Goal: Task Accomplishment & Management: Manage account settings

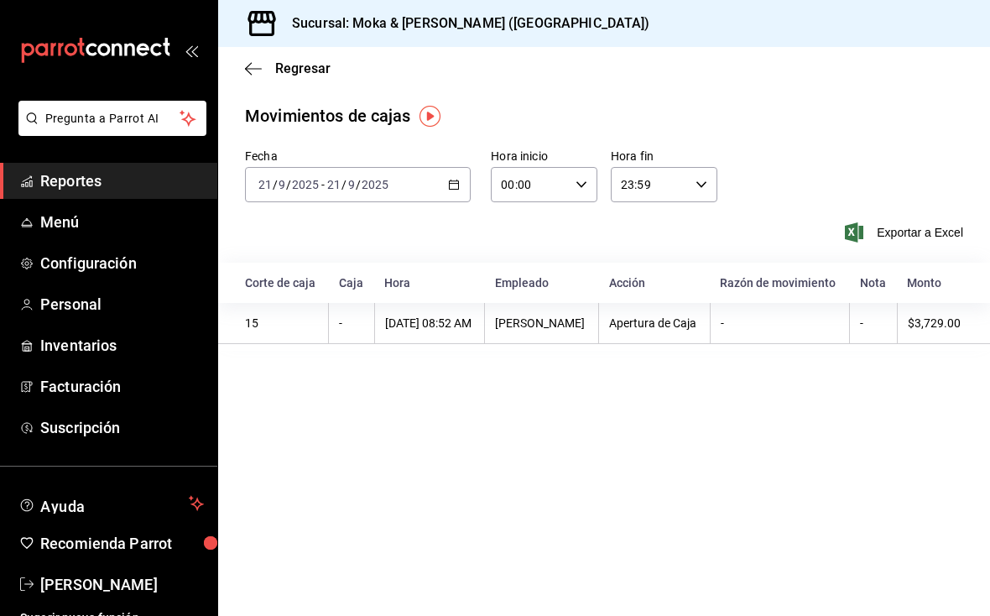
click at [101, 221] on span "Menú" at bounding box center [122, 221] width 164 height 23
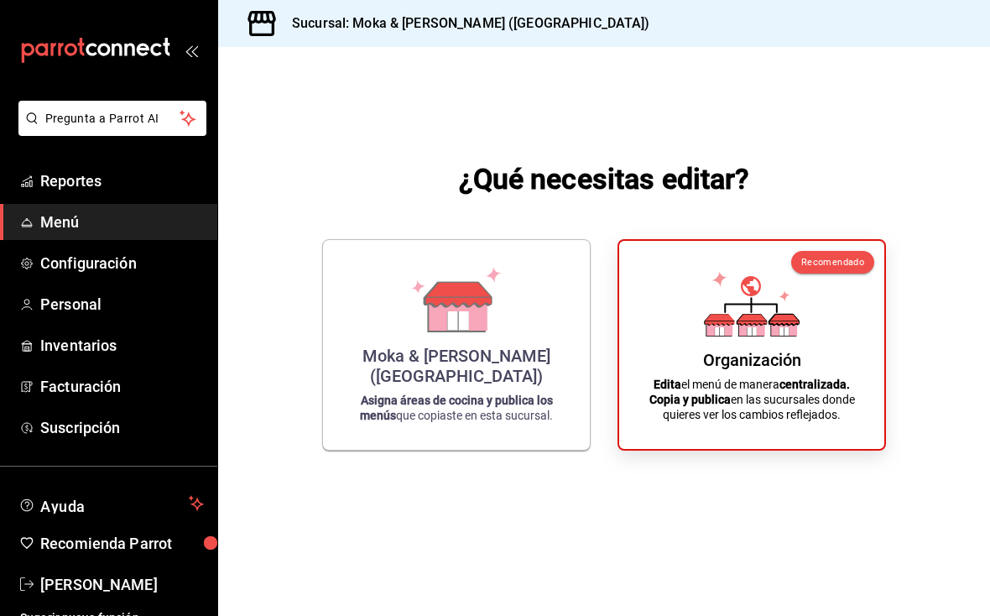
click at [767, 385] on p "Edita el menú de manera centralizada. Copia y publica en las sucursales donde q…" at bounding box center [751, 399] width 225 height 45
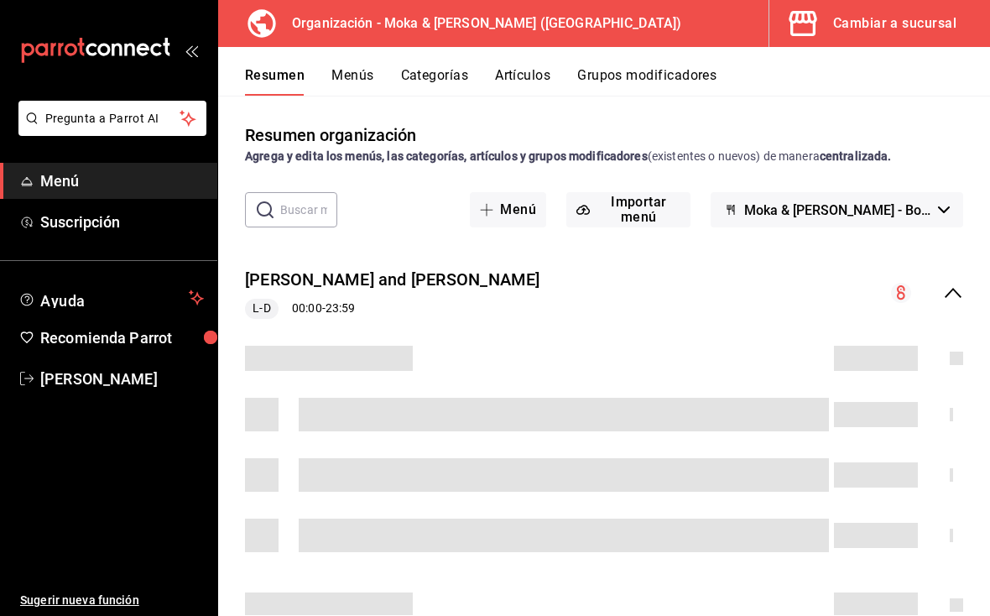
click at [527, 69] on button "Artículos" at bounding box center [522, 81] width 55 height 29
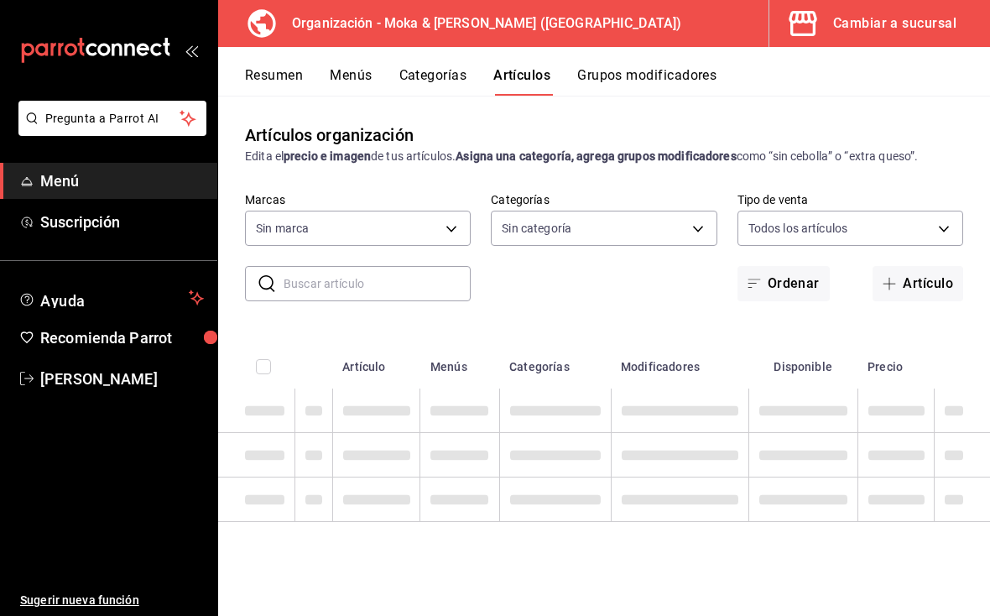
type input "133ffe9b-fe61-4f2a-b4cb-4bb08eaa479a"
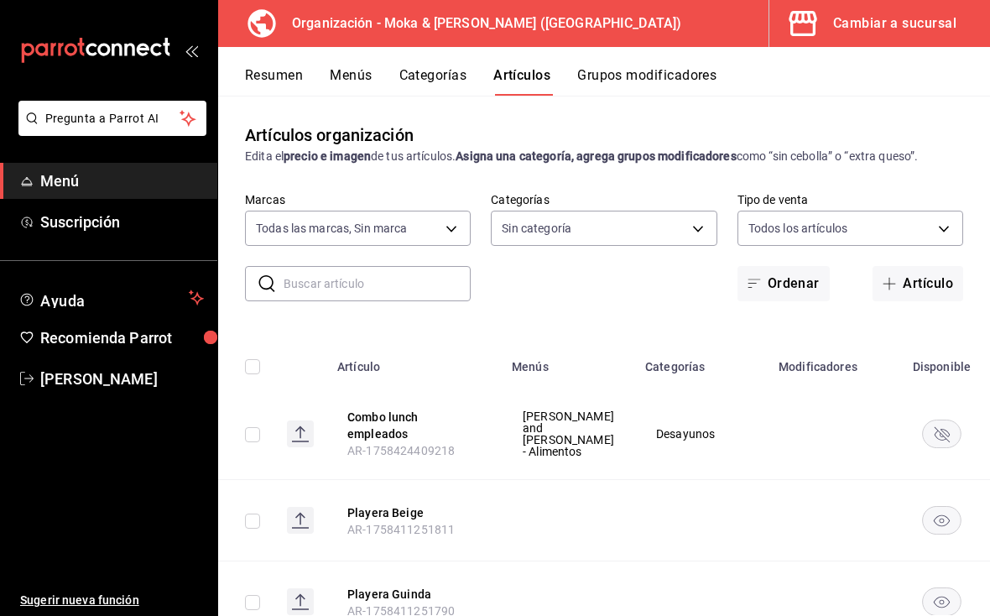
type input "35ef7d49-5860-42b9-a74e-f8714ccf72fe,f0715e8d-93ea-4bc3-8789-14c21f83c212,40b05…"
click at [365, 224] on body "Pregunta a Parrot AI Menú Suscripción Ayuda Recomienda Parrot [PERSON_NAME] Sug…" at bounding box center [495, 308] width 990 height 616
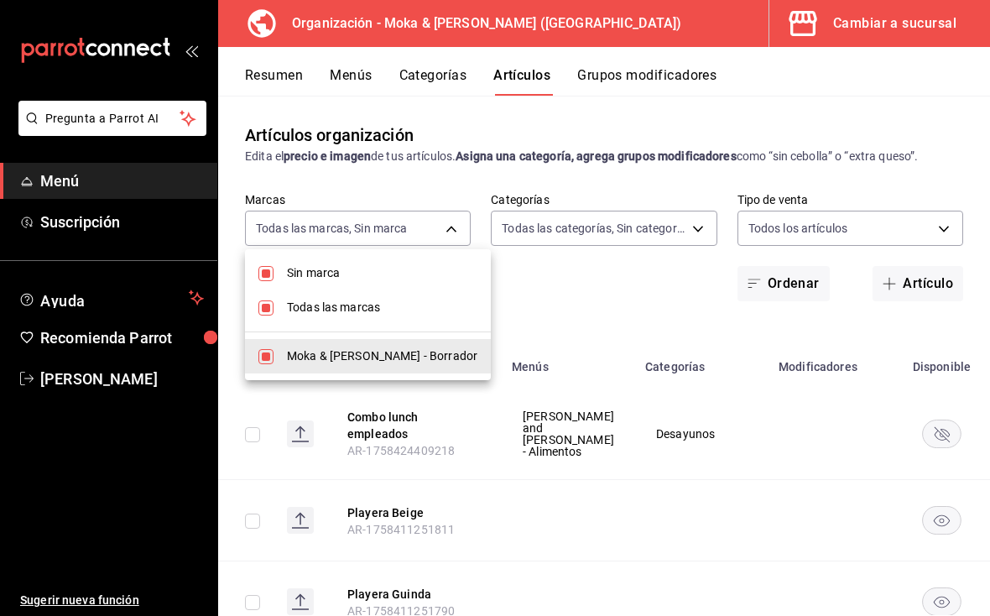
click at [568, 333] on div at bounding box center [495, 308] width 990 height 616
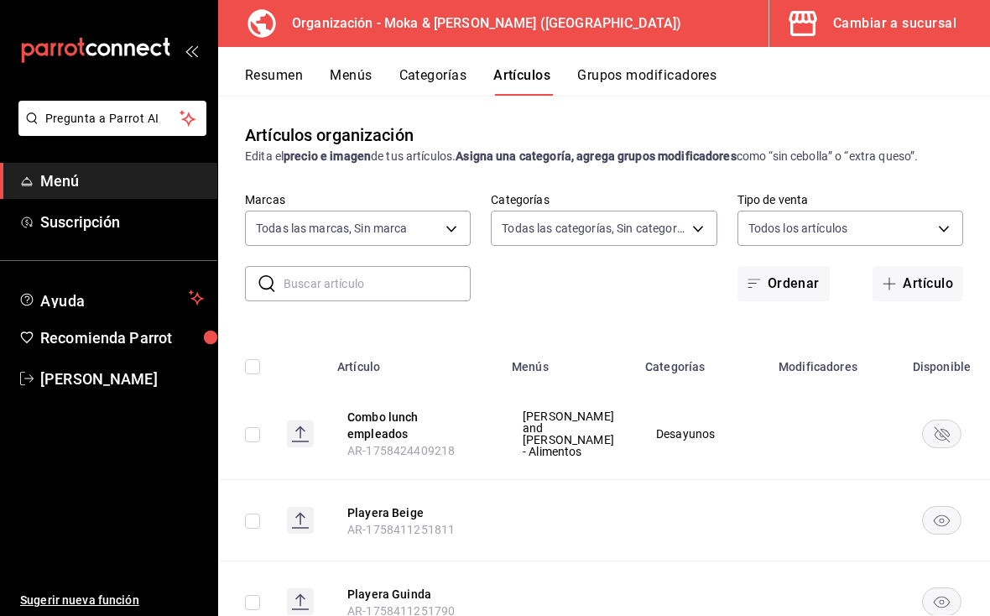
click at [391, 274] on input "text" at bounding box center [376, 284] width 187 height 34
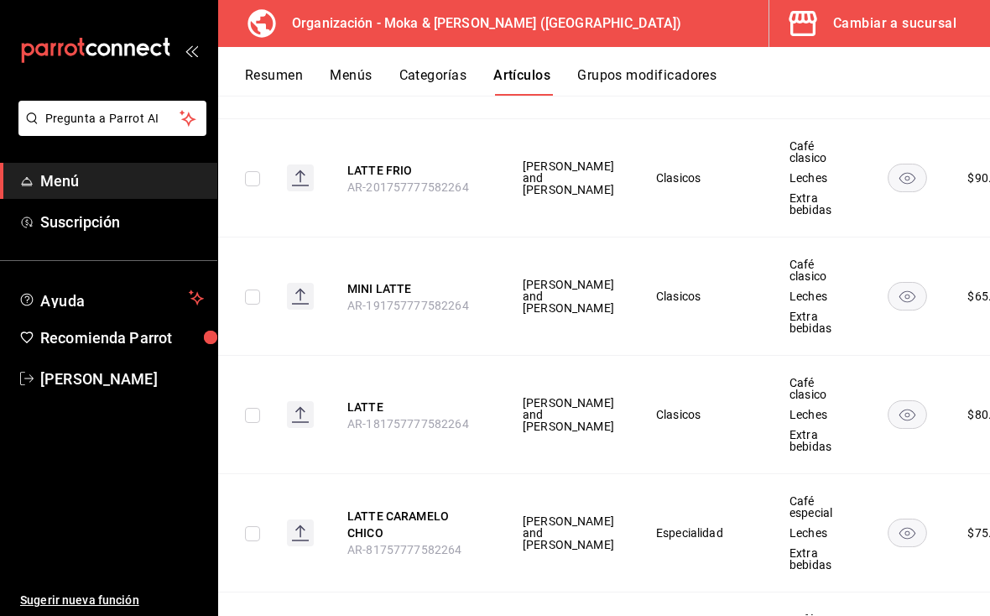
type input "Latte"
click at [455, 413] on button "LATTE" at bounding box center [414, 406] width 134 height 17
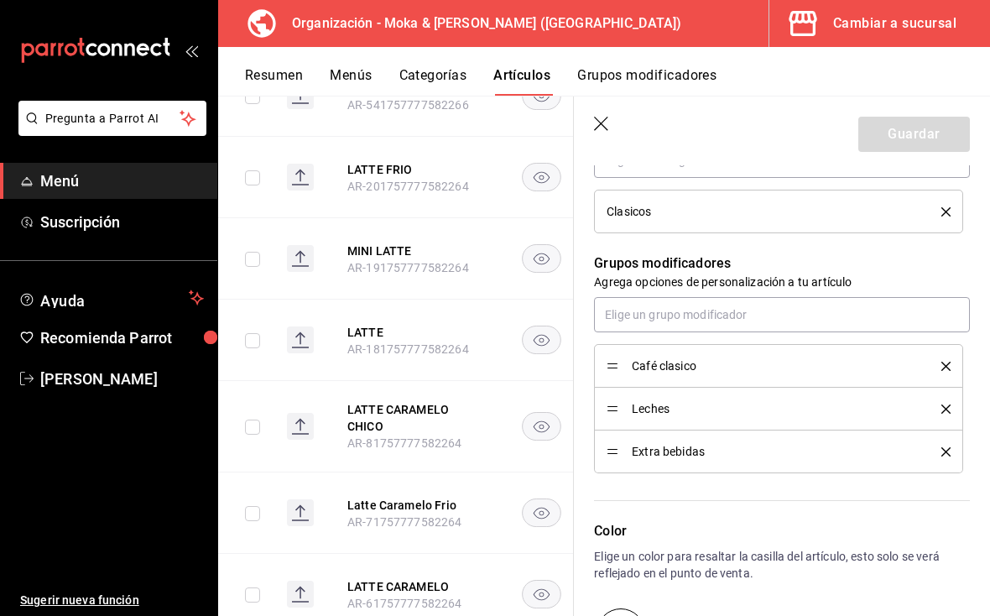
scroll to position [674, 0]
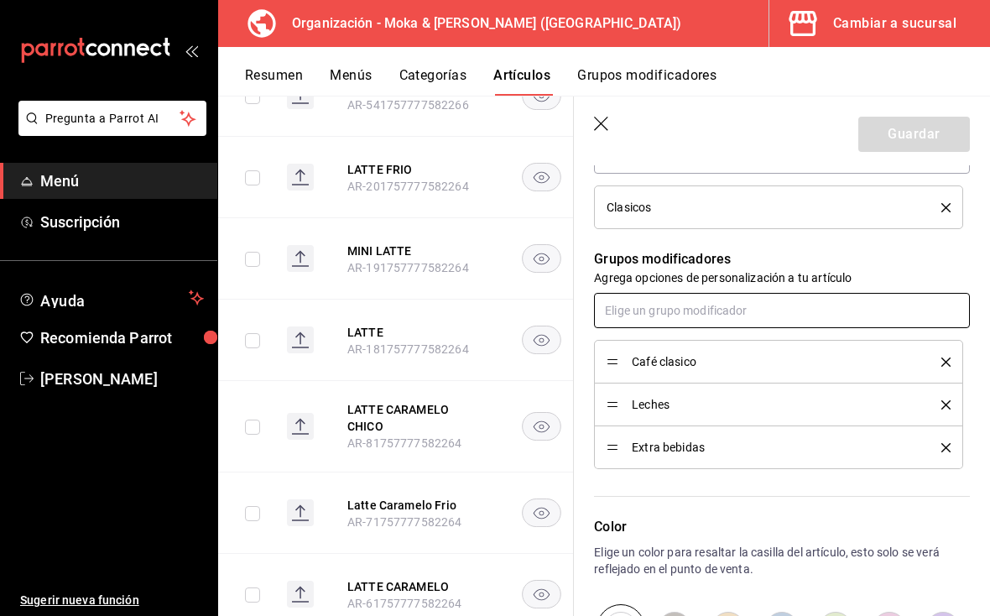
click at [780, 314] on input "text" at bounding box center [782, 310] width 376 height 35
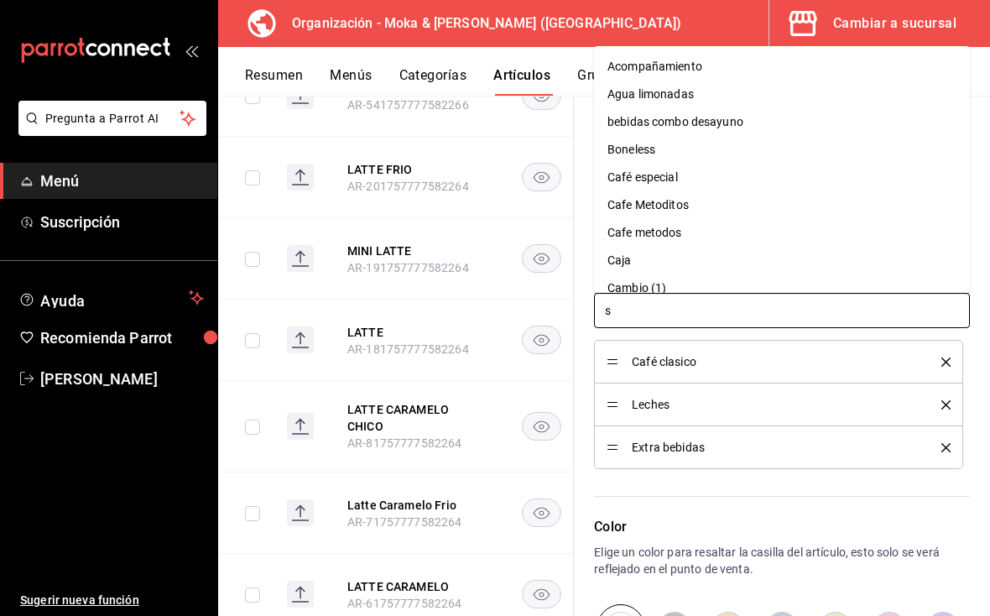
type input "sa"
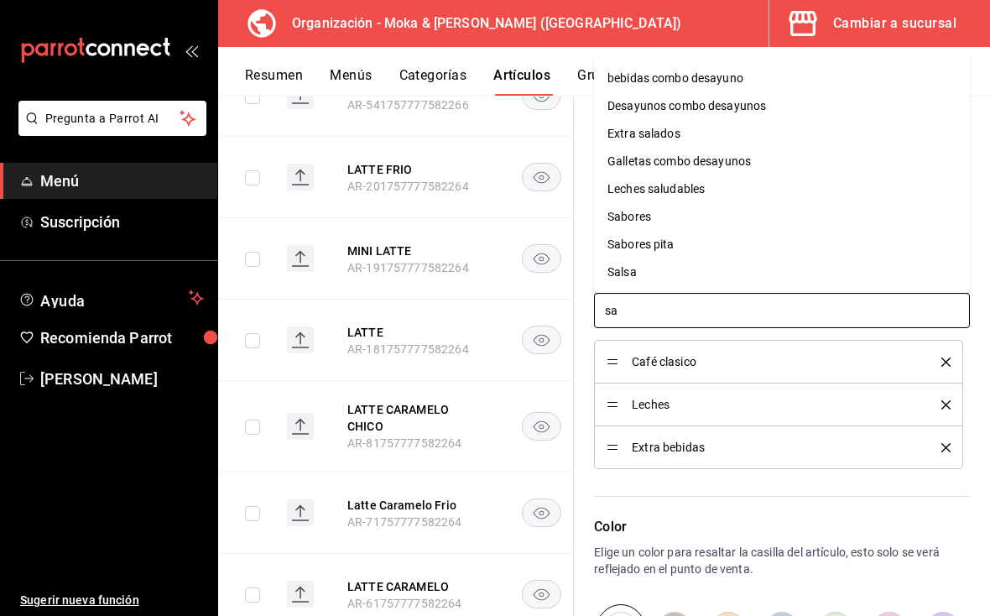
click at [660, 210] on li "Sabores" at bounding box center [782, 217] width 376 height 28
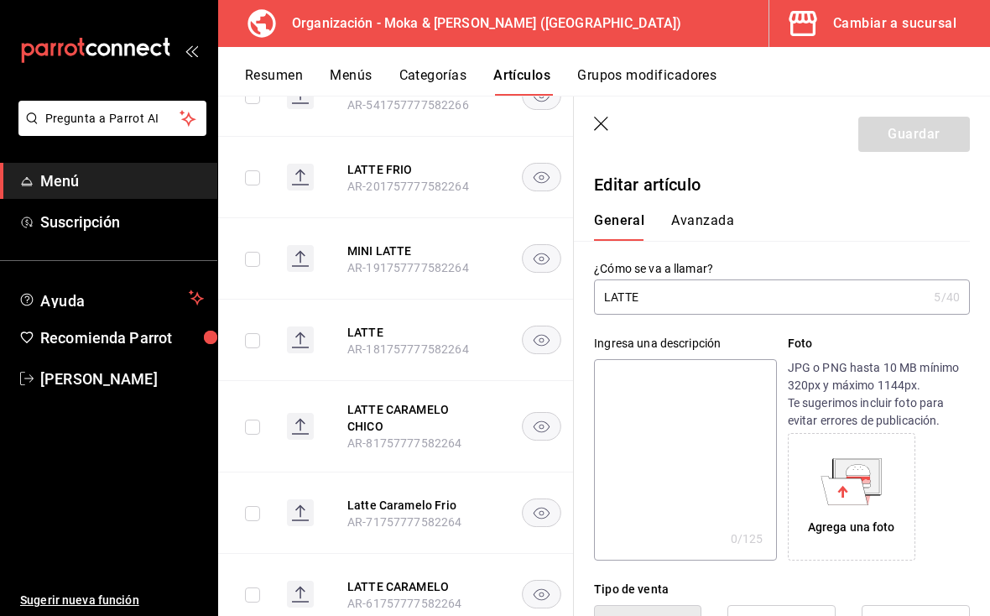
scroll to position [0, 0]
click at [755, 299] on input "LATTE" at bounding box center [760, 297] width 333 height 34
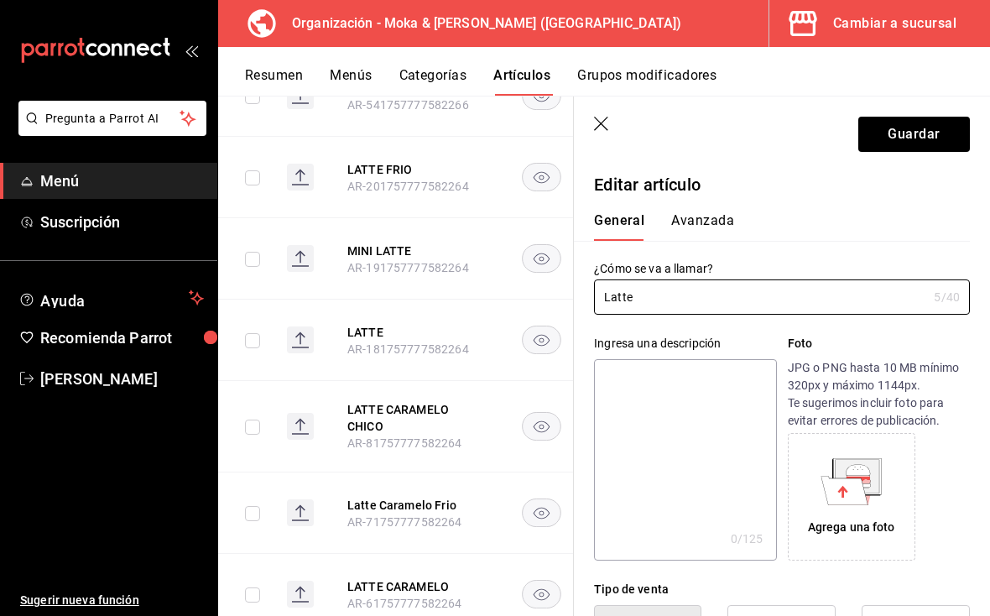
type input "Latte"
click at [911, 138] on button "Guardar" at bounding box center [914, 134] width 112 height 35
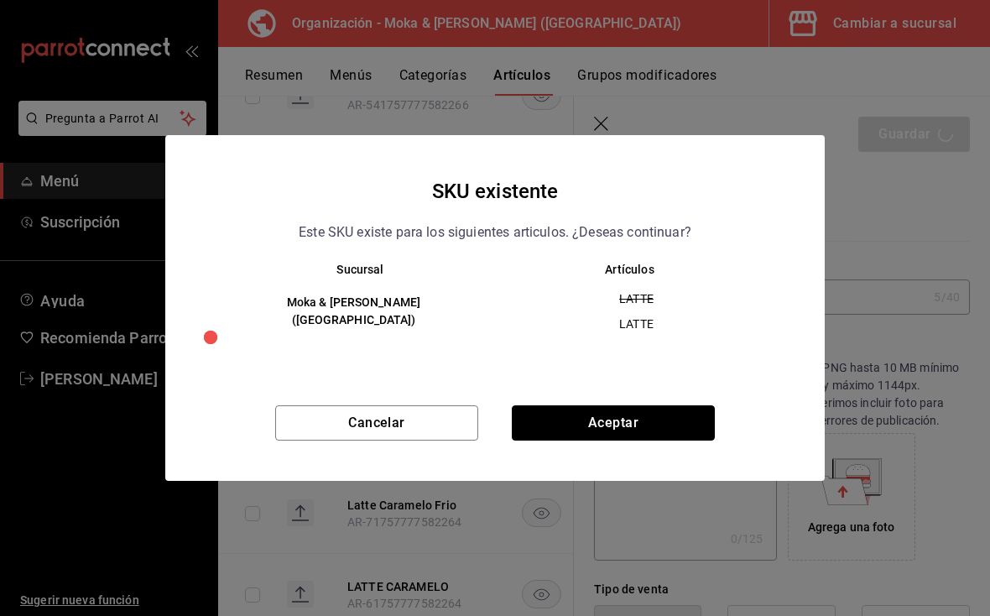
click at [676, 418] on button "Aceptar" at bounding box center [613, 422] width 203 height 35
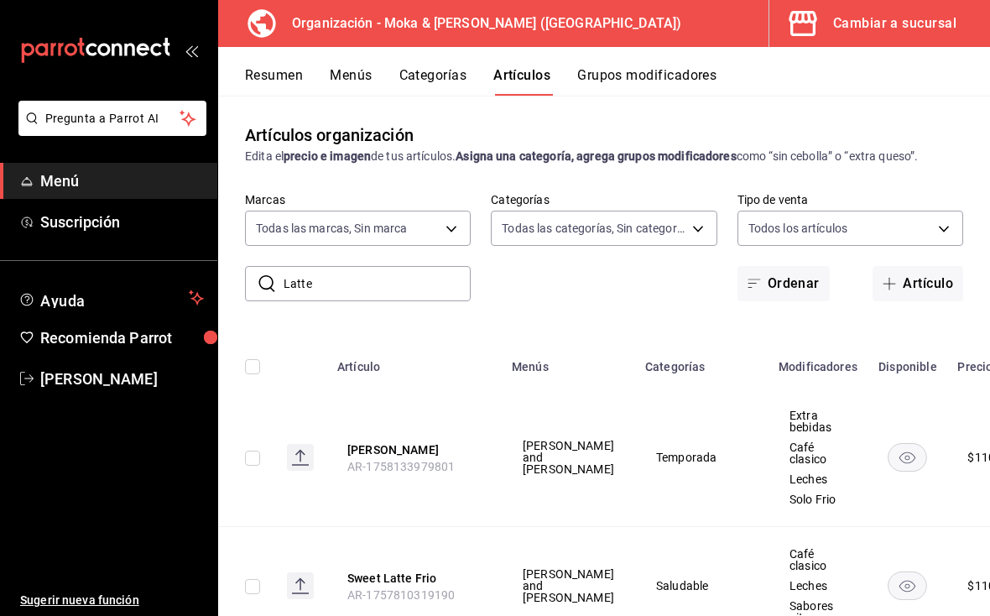
click at [656, 68] on button "Grupos modificadores" at bounding box center [646, 81] width 139 height 29
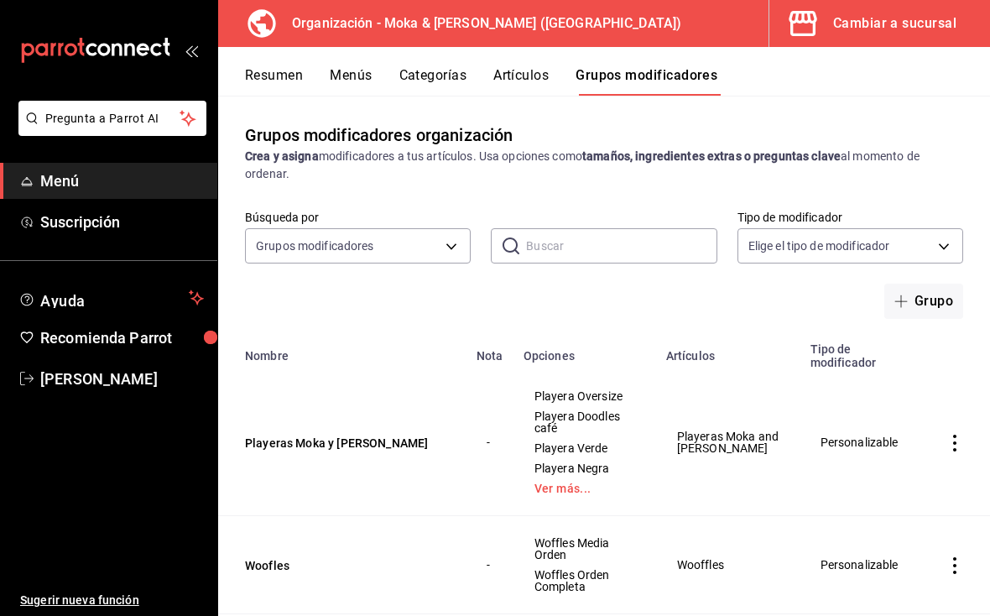
click at [587, 251] on input "text" at bounding box center [621, 246] width 190 height 34
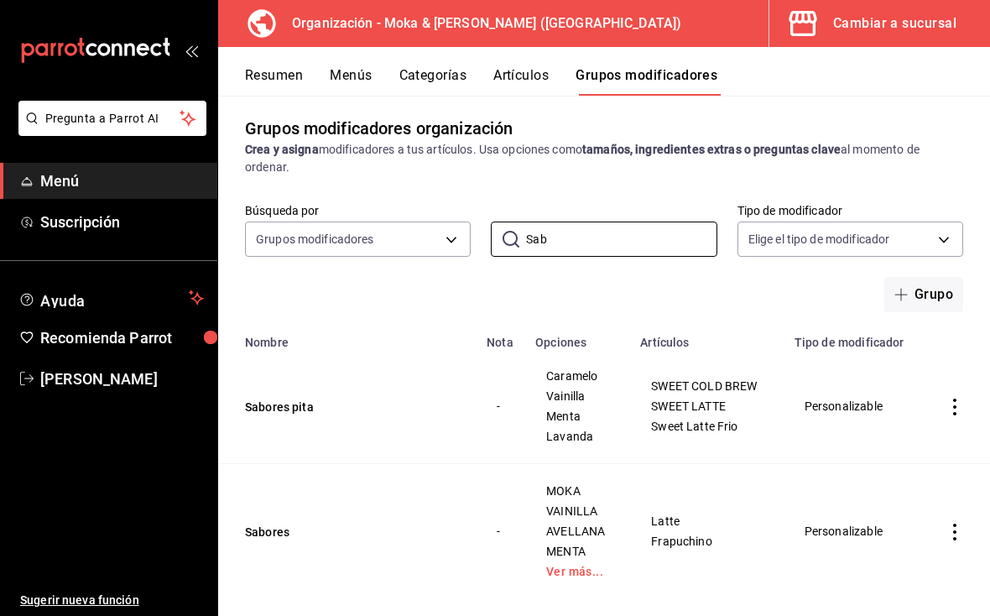
scroll to position [7, 0]
type input "Sab"
click at [344, 519] on td "Sabores" at bounding box center [347, 531] width 258 height 135
click at [288, 540] on button "Sabores" at bounding box center [345, 531] width 201 height 17
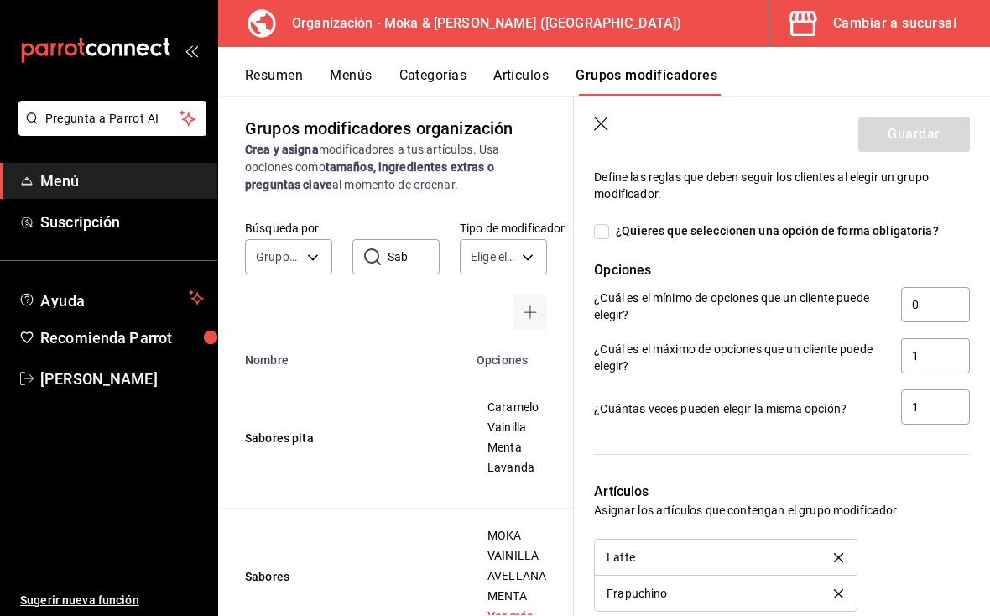
scroll to position [1072, 0]
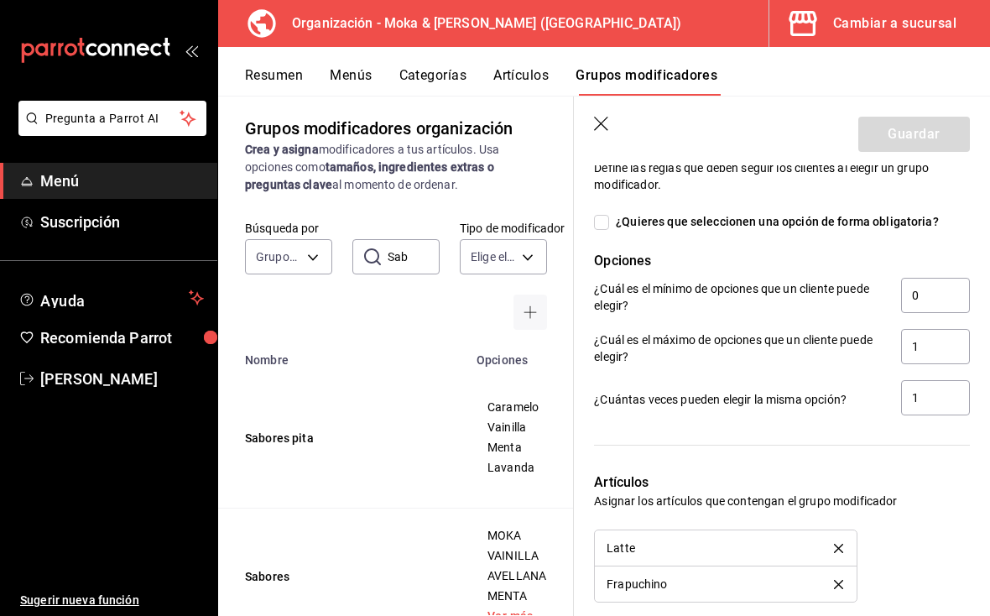
click at [606, 129] on icon "button" at bounding box center [601, 124] width 14 height 14
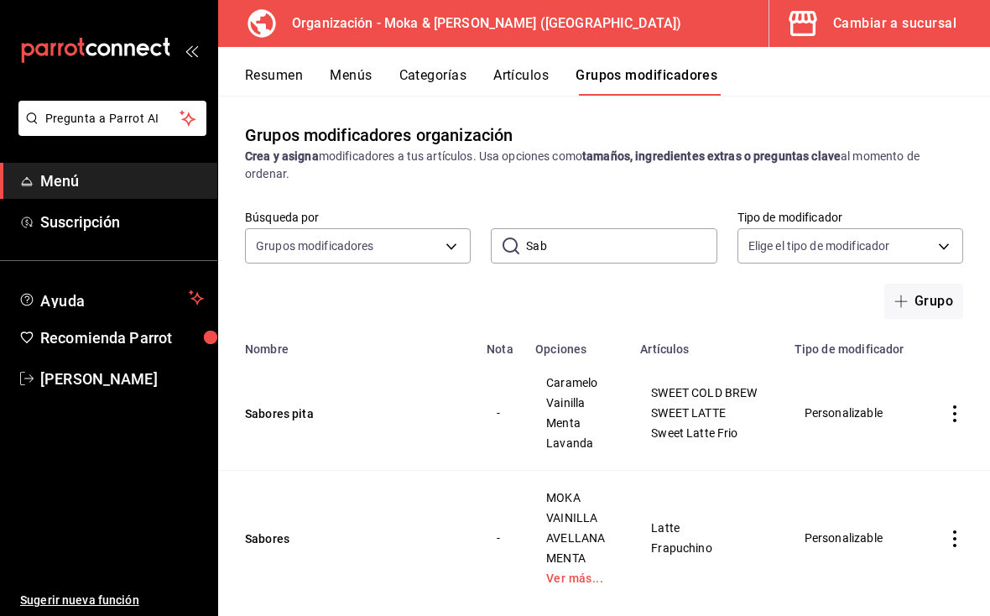
click at [529, 68] on button "Artículos" at bounding box center [520, 81] width 55 height 29
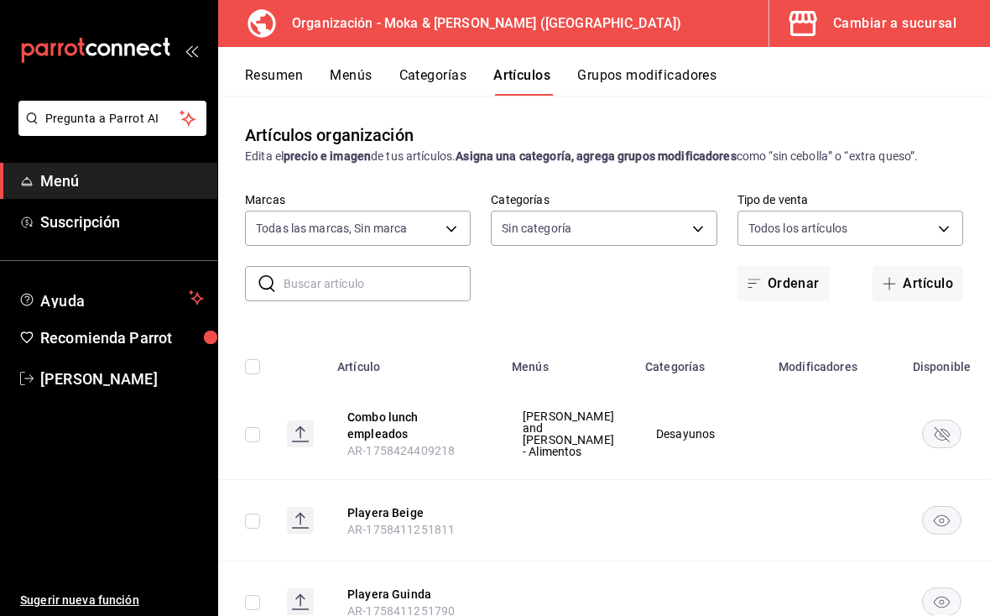
type input "133ffe9b-fe61-4f2a-b4cb-4bb08eaa479a"
type input "35ef7d49-5860-42b9-a74e-f8714ccf72fe,f0715e8d-93ea-4bc3-8789-14c21f83c212,40b05…"
click at [360, 231] on body "Pregunta a Parrot AI Menú Suscripción Ayuda Recomienda Parrot [PERSON_NAME] Sug…" at bounding box center [495, 308] width 990 height 616
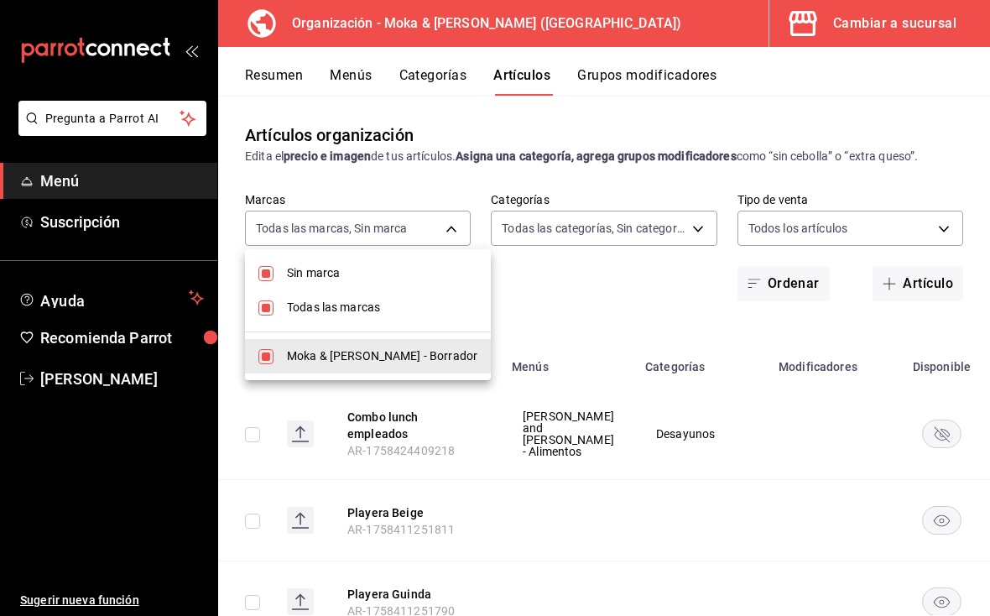
click at [668, 299] on div at bounding box center [495, 308] width 990 height 616
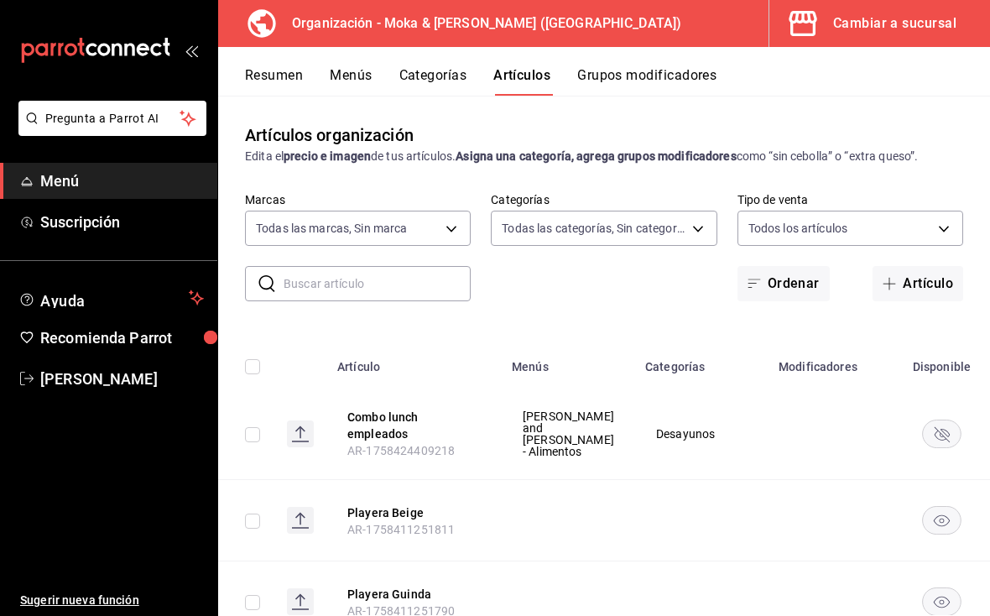
click at [388, 287] on input "text" at bounding box center [376, 284] width 187 height 34
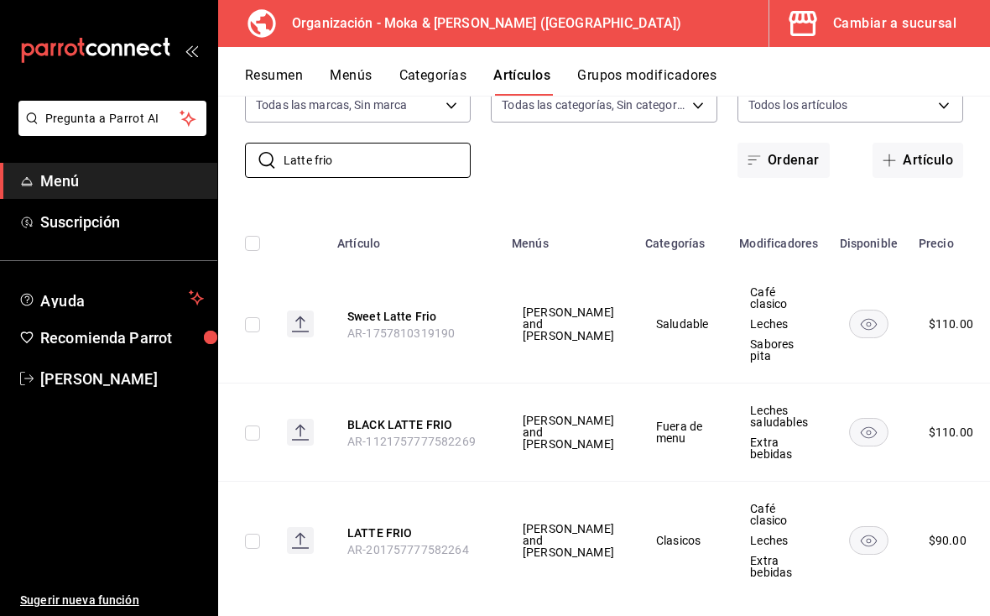
type input "Latte frio"
click at [381, 524] on button "LATTE FRIO" at bounding box center [414, 532] width 134 height 17
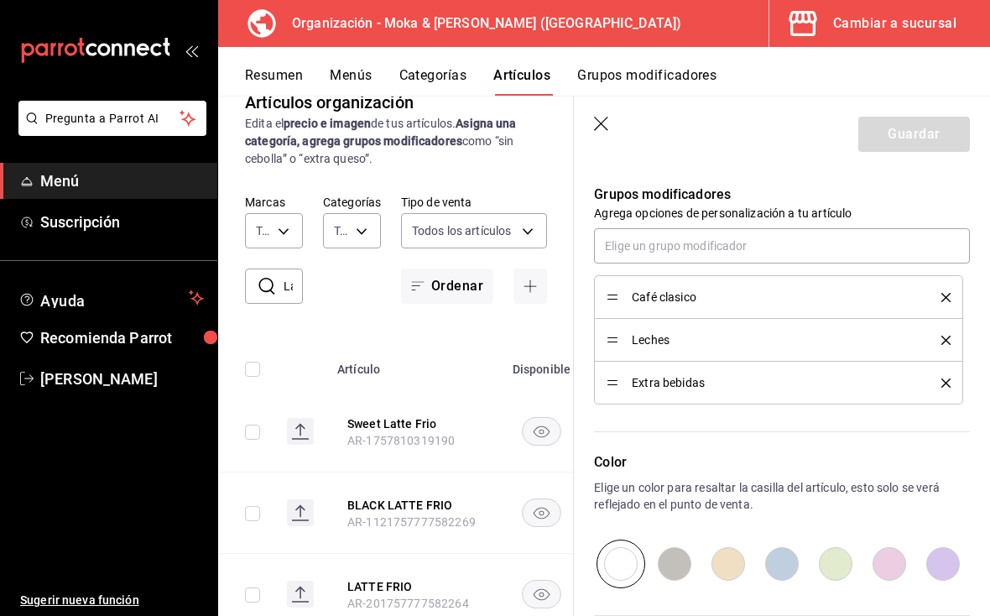
scroll to position [743, 0]
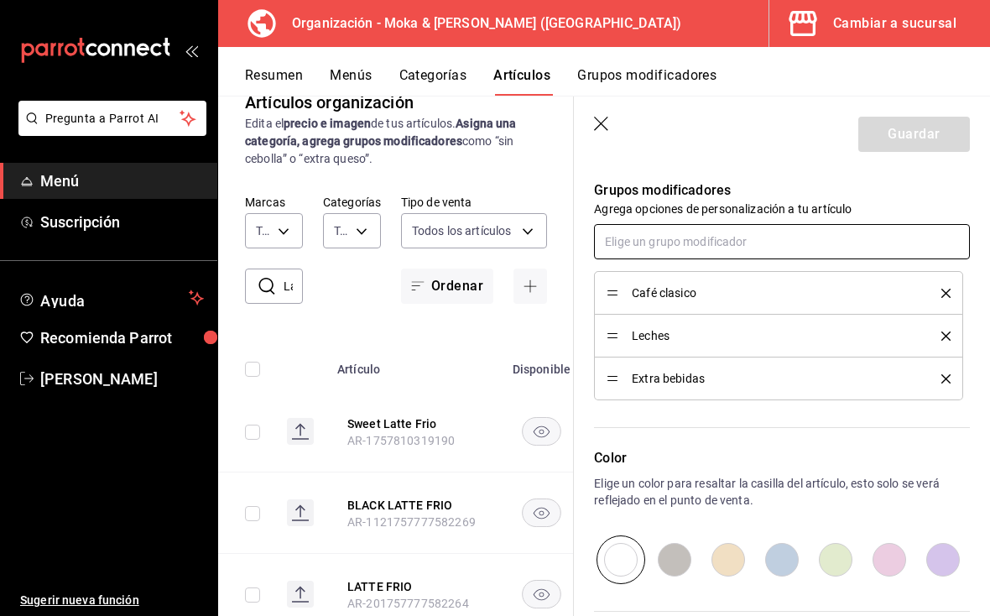
click at [761, 237] on input "text" at bounding box center [782, 241] width 376 height 35
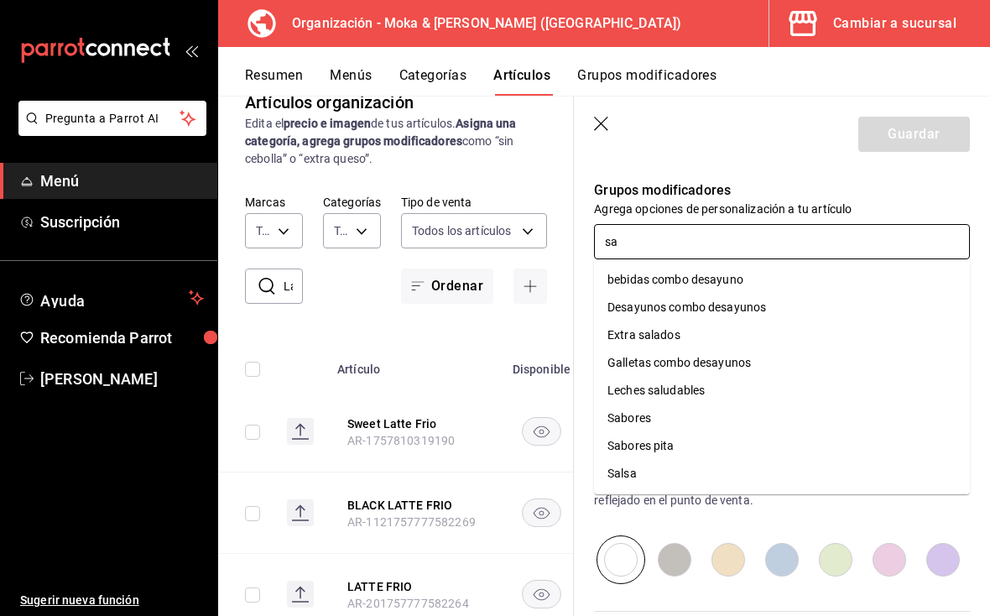
type input "sab"
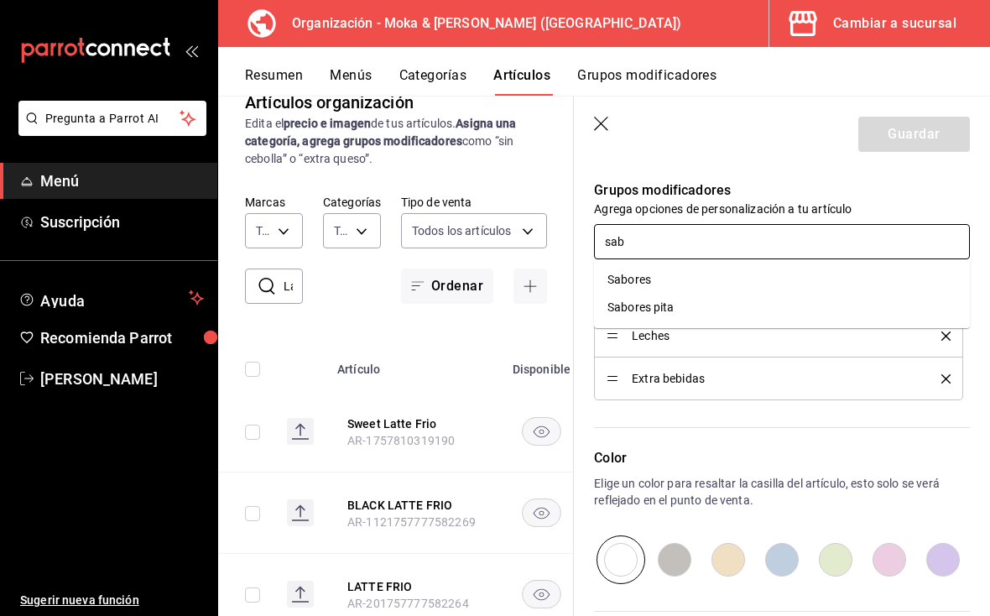
click at [679, 280] on li "Sabores" at bounding box center [782, 280] width 376 height 28
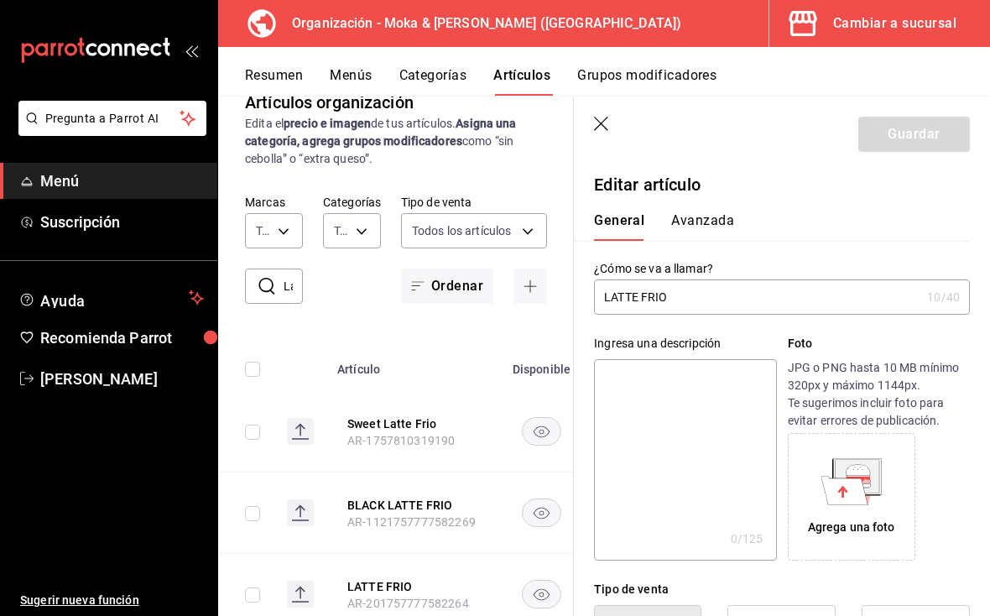
scroll to position [-2, 0]
click at [724, 290] on input "LATTE FRIO" at bounding box center [757, 297] width 326 height 34
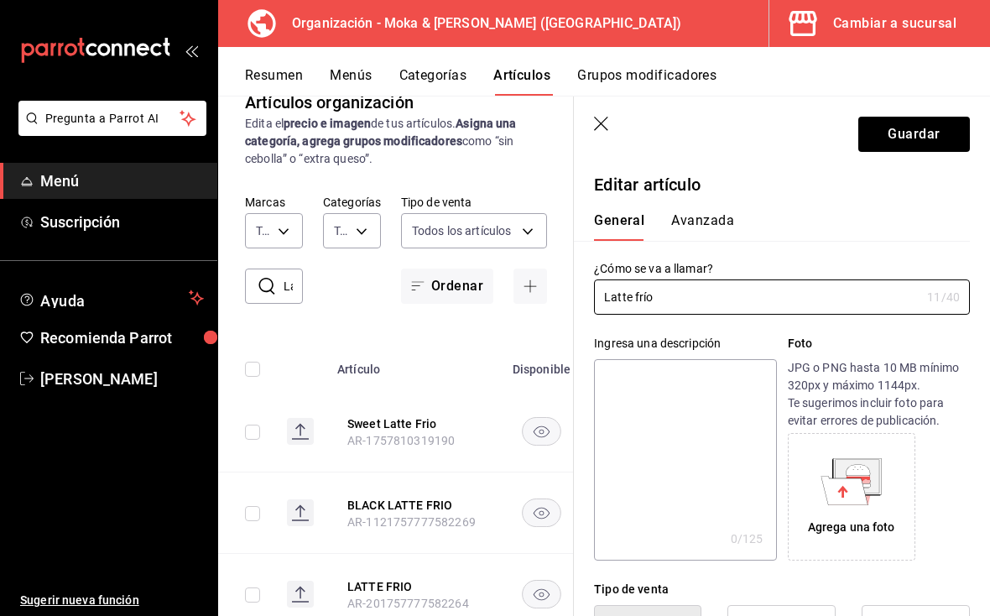
type input "Latte frío"
click at [926, 143] on button "Guardar" at bounding box center [914, 134] width 112 height 35
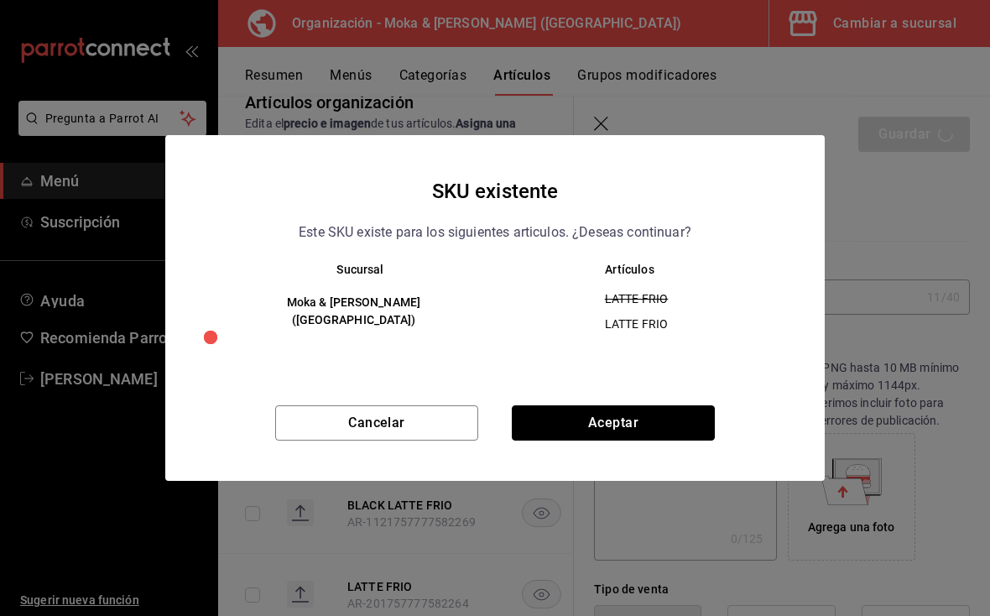
click at [635, 415] on button "Aceptar" at bounding box center [613, 422] width 203 height 35
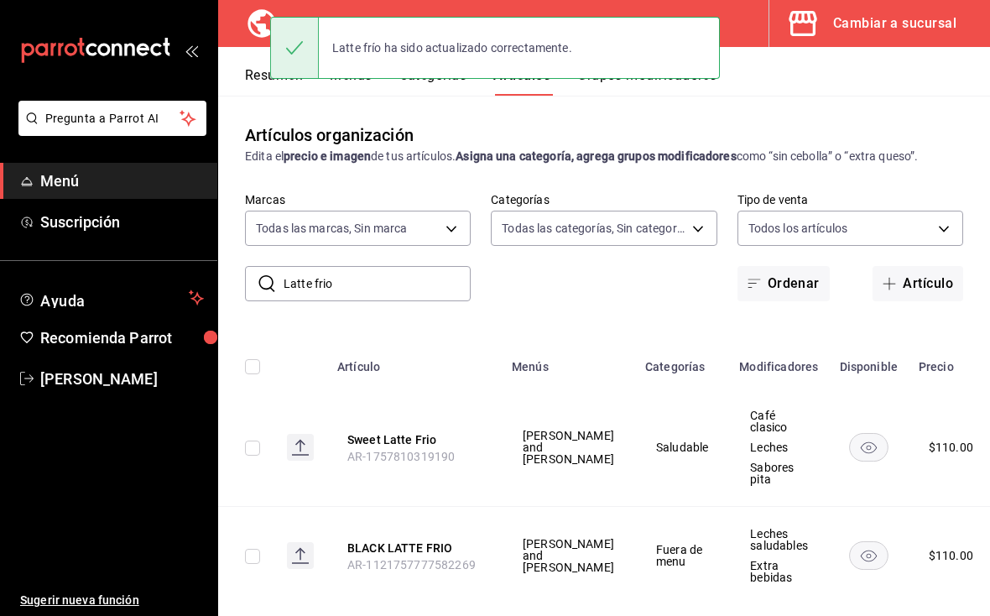
click at [368, 95] on button "Menús" at bounding box center [351, 81] width 42 height 29
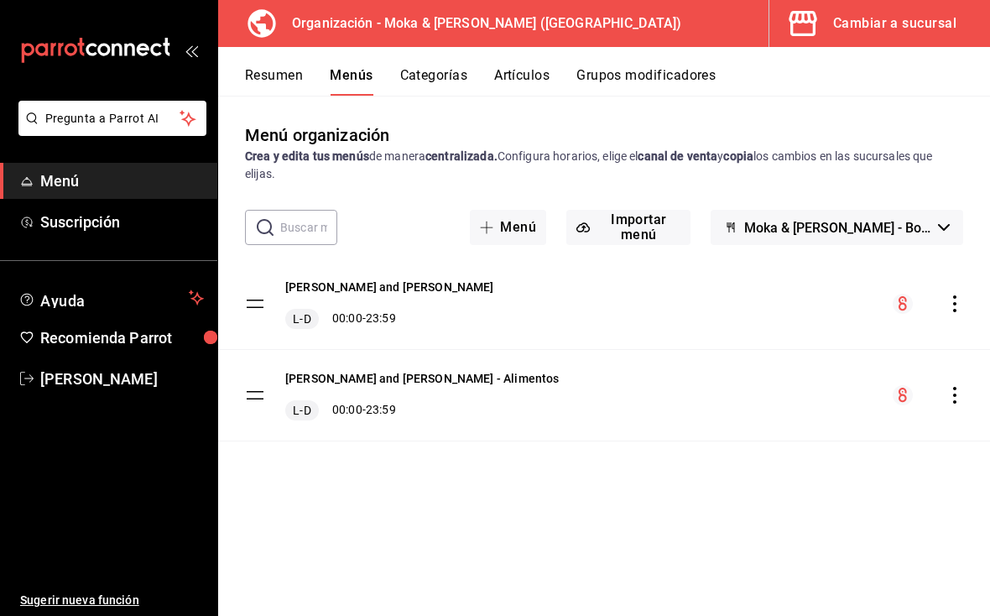
click at [953, 311] on icon "actions" at bounding box center [954, 303] width 3 height 17
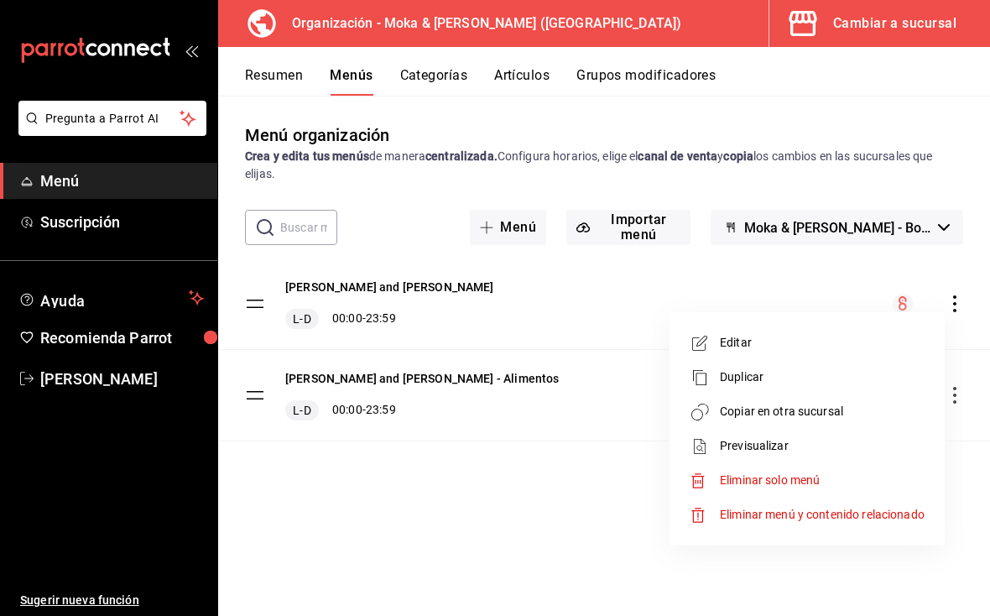
click at [790, 419] on span "Copiar en otra sucursal" at bounding box center [822, 412] width 205 height 18
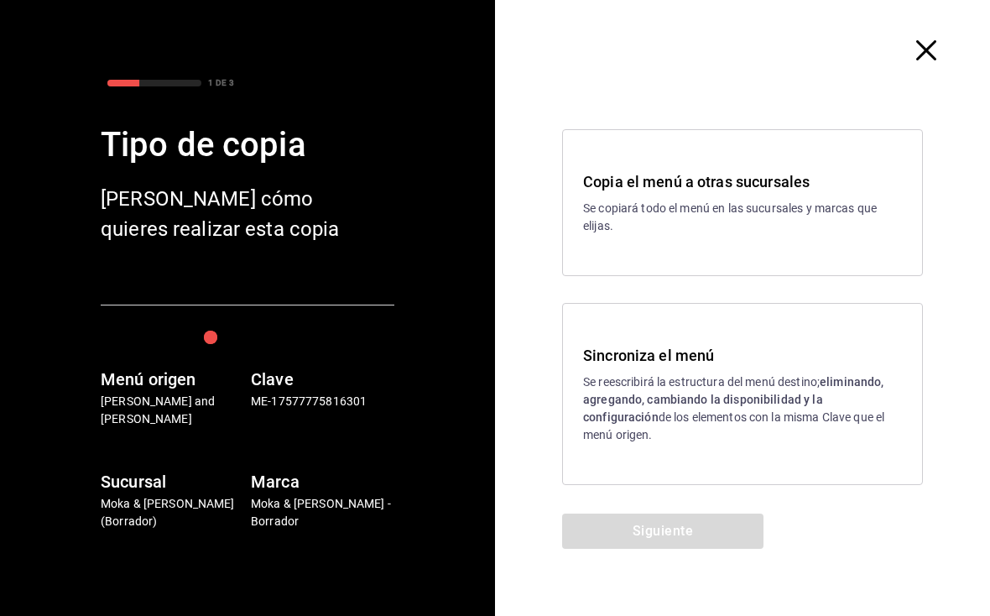
click at [626, 404] on strong "eliminando, agregando, cambiando la disponibilidad y la configuración" at bounding box center [733, 399] width 301 height 49
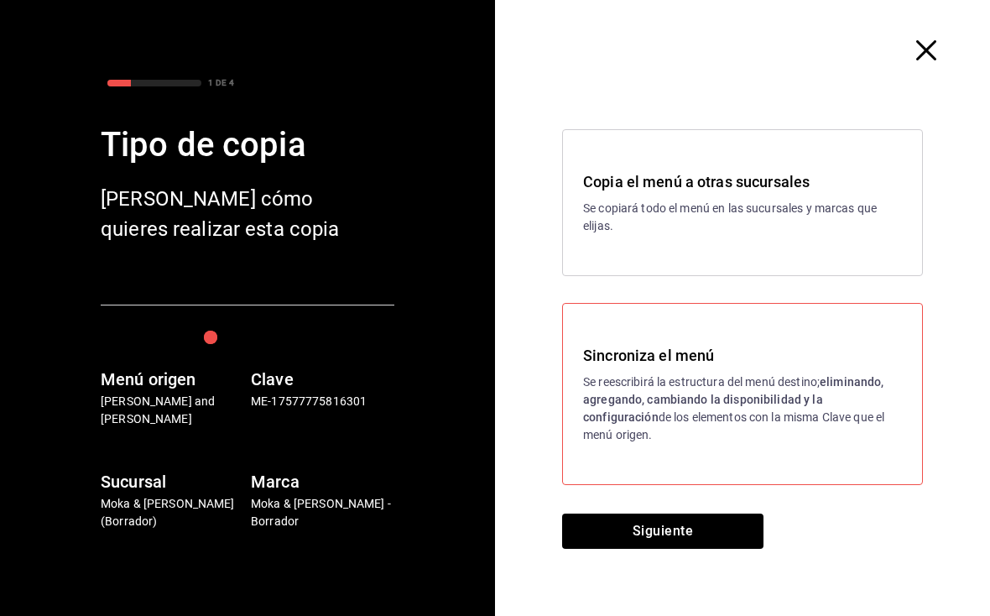
click at [669, 474] on div "Sincroniza el menú Se reescribirá la estructura del menú destino; eliminando, a…" at bounding box center [742, 394] width 361 height 182
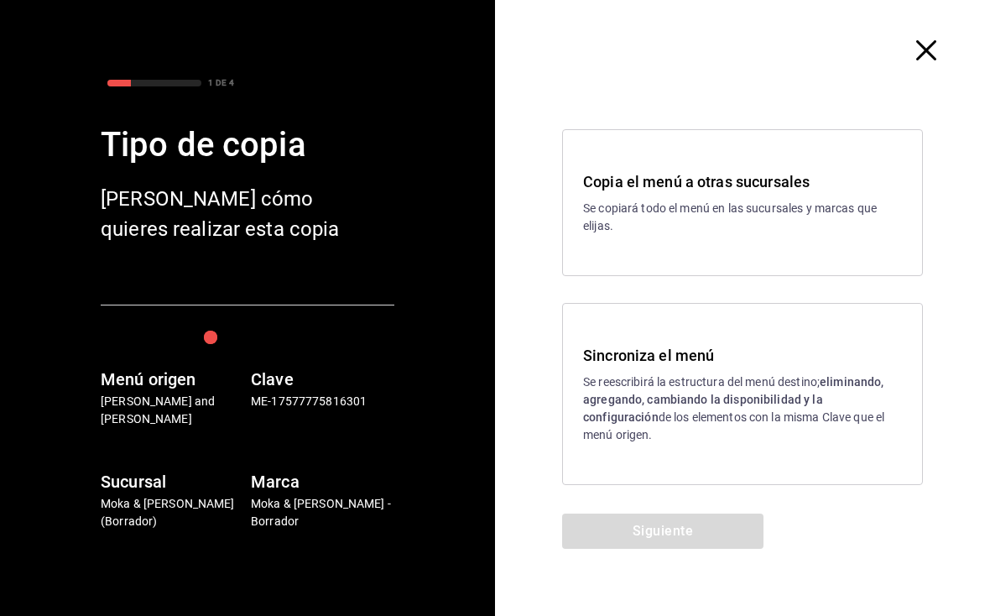
click at [690, 529] on div "Siguiente" at bounding box center [662, 564] width 335 height 102
click at [741, 407] on strong "eliminando, agregando, cambiando la disponibilidad y la configuración" at bounding box center [733, 399] width 301 height 49
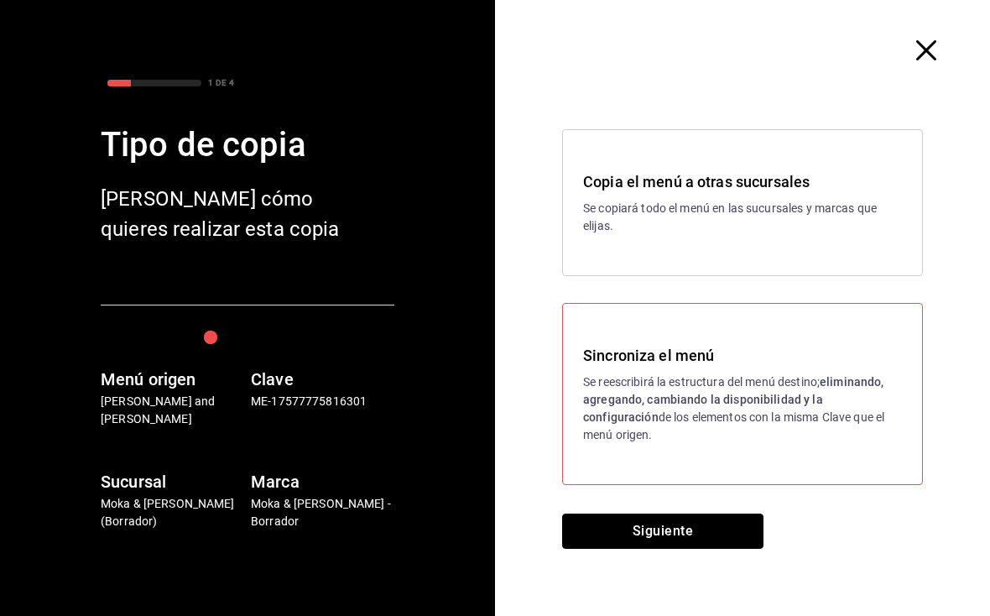
click at [675, 540] on button "Siguiente" at bounding box center [662, 530] width 201 height 35
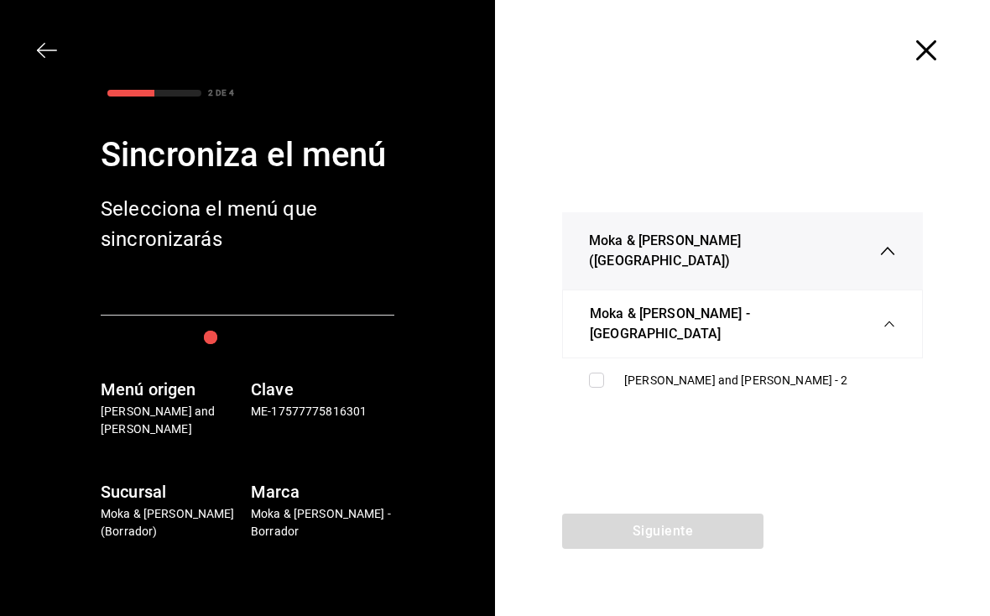
click at [595, 372] on input "checkbox" at bounding box center [596, 379] width 15 height 15
checkbox input "true"
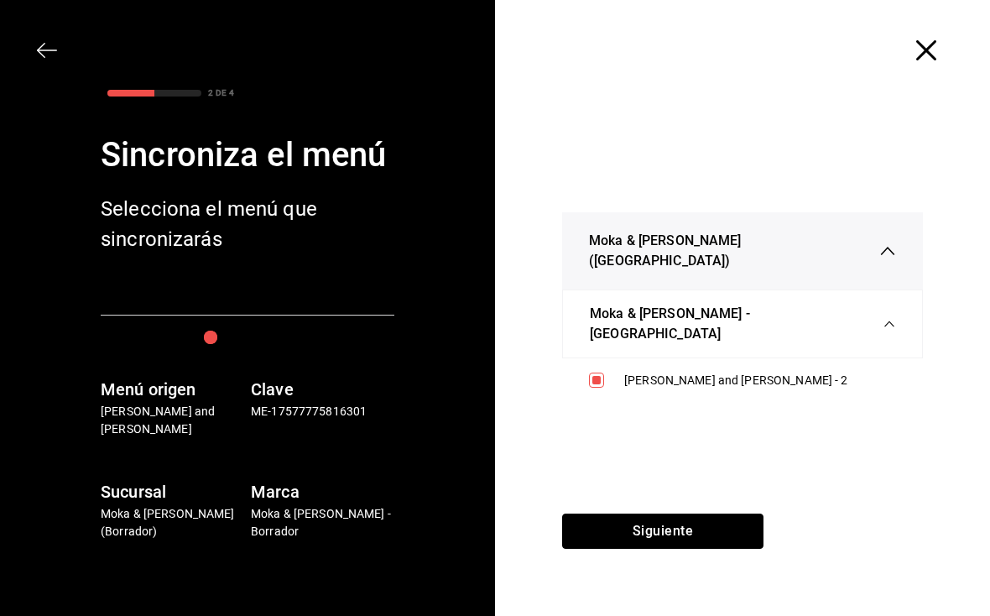
click at [681, 521] on button "Siguiente" at bounding box center [662, 530] width 201 height 35
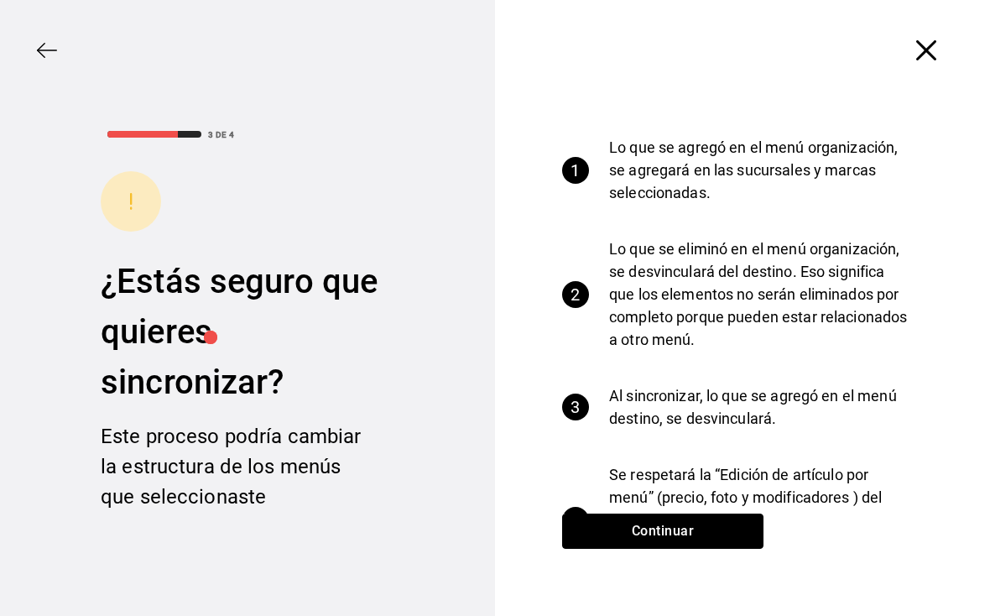
click at [687, 538] on button "Continuar" at bounding box center [662, 530] width 201 height 35
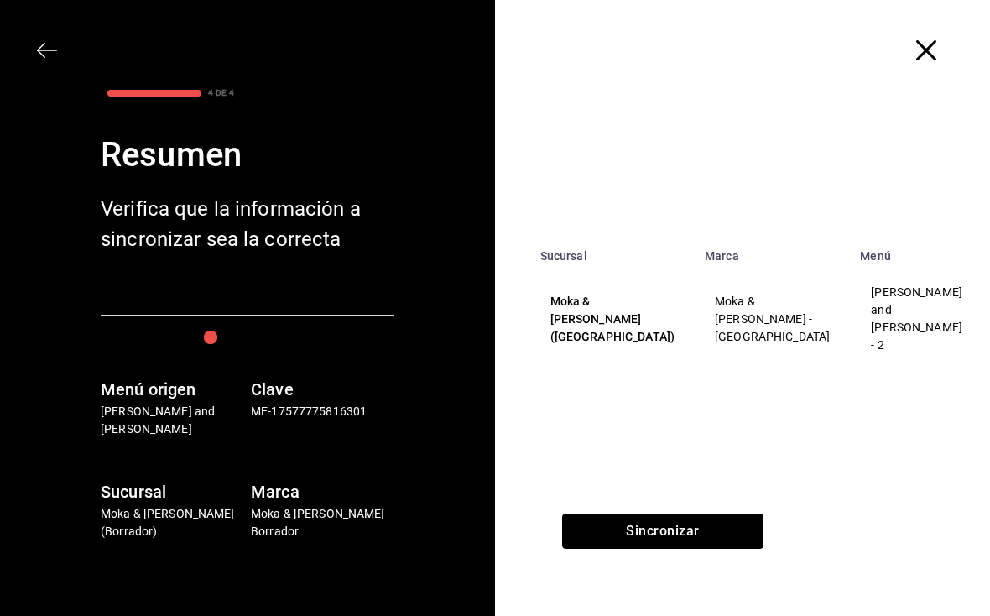
click at [690, 534] on button "Sincronizar" at bounding box center [662, 530] width 201 height 35
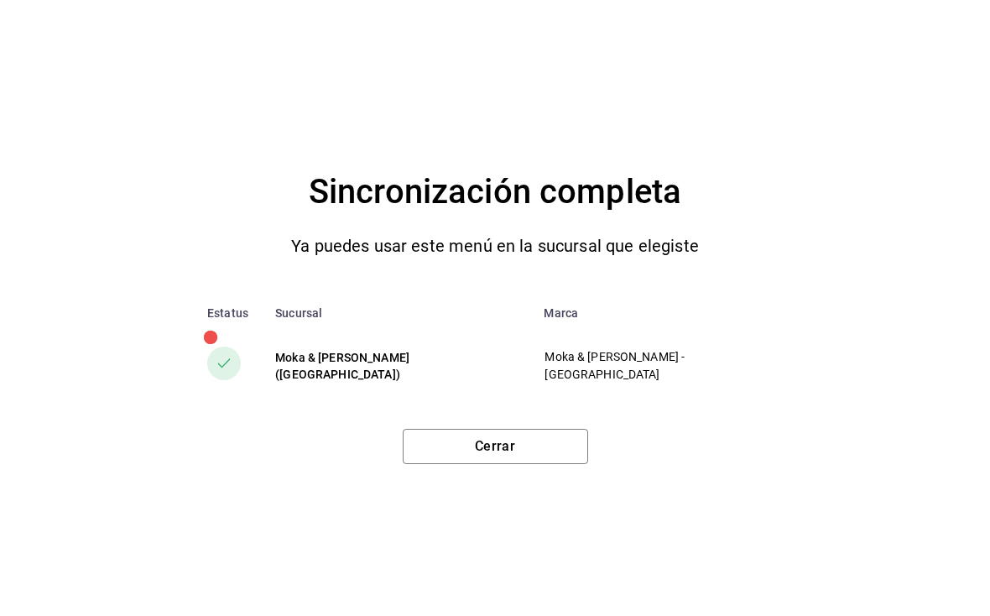
click at [552, 444] on button "Cerrar" at bounding box center [495, 446] width 185 height 35
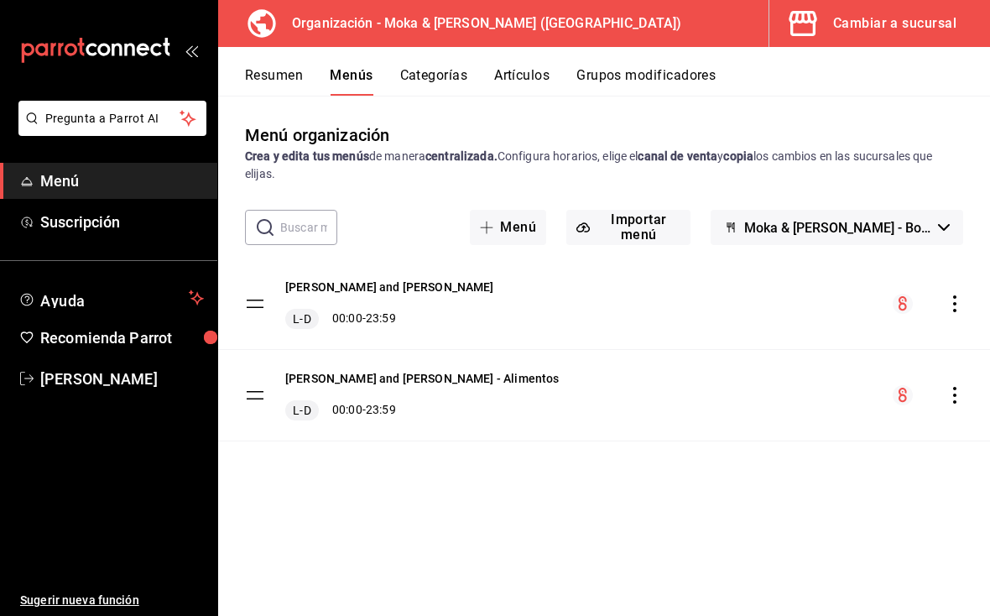
click at [901, 18] on div "Cambiar a sucursal" at bounding box center [894, 23] width 123 height 23
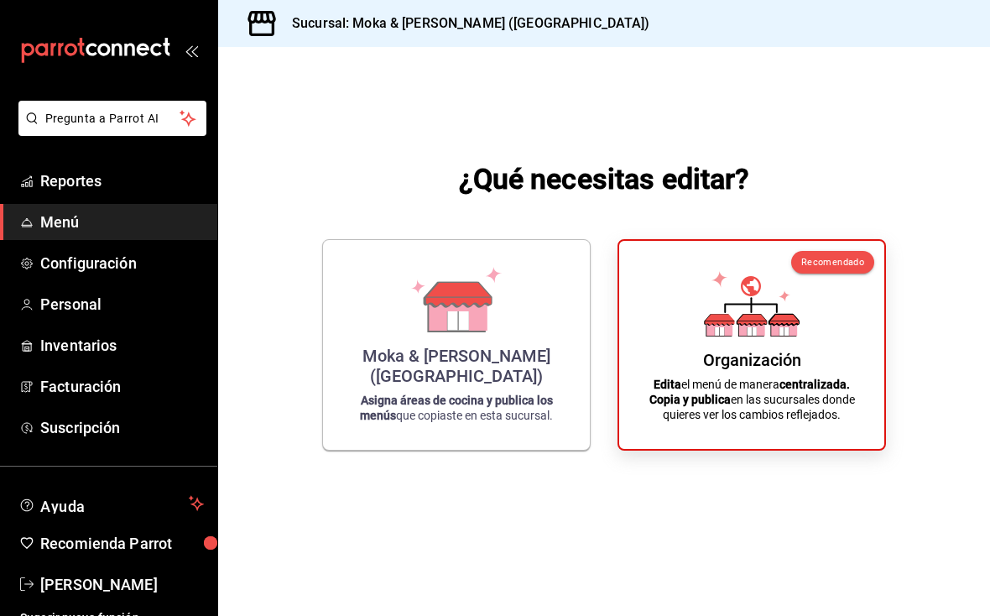
click at [107, 169] on link "Reportes" at bounding box center [108, 181] width 217 height 36
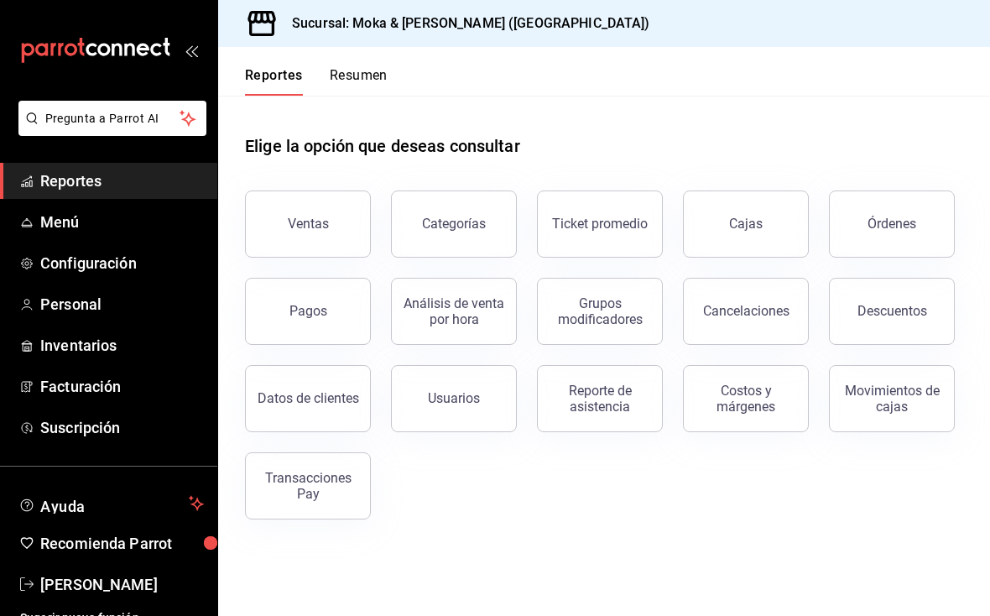
click at [739, 235] on link "Cajas" at bounding box center [746, 223] width 126 height 67
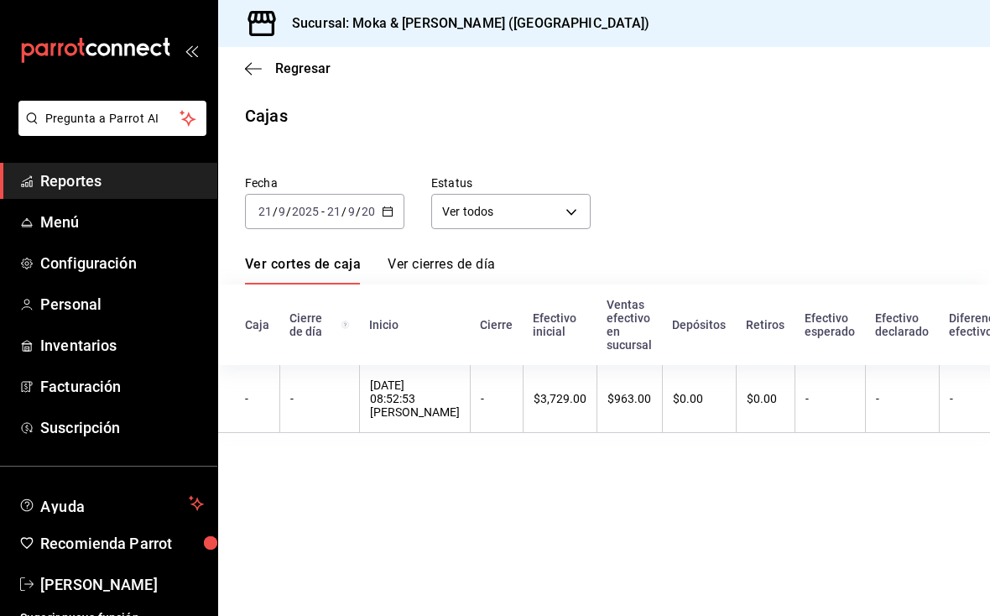
click at [245, 52] on div "Regresar" at bounding box center [604, 68] width 772 height 43
click at [255, 73] on icon "button" at bounding box center [253, 68] width 17 height 15
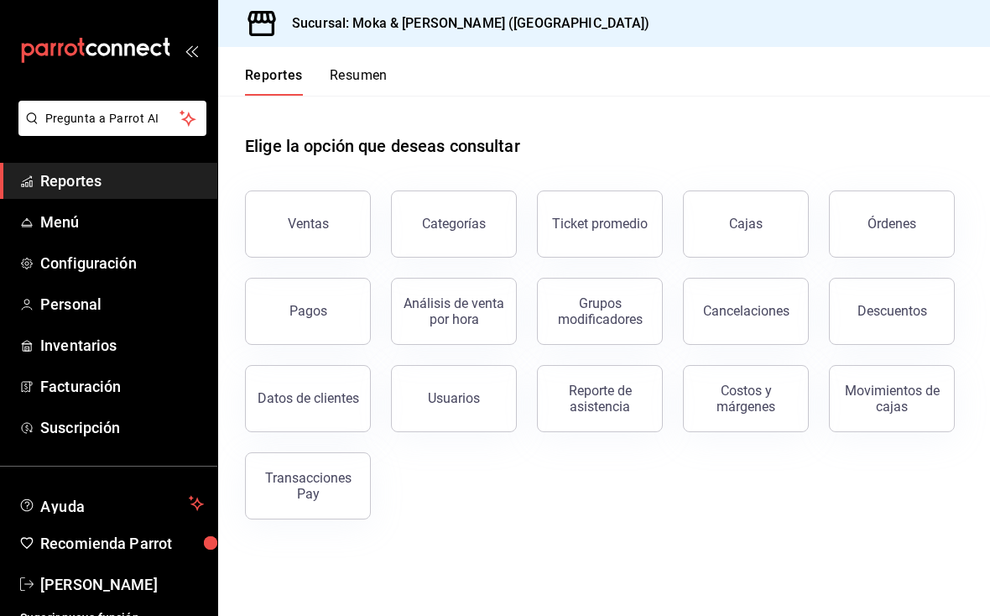
click at [899, 390] on div "Movimientos de cajas" at bounding box center [891, 398] width 104 height 32
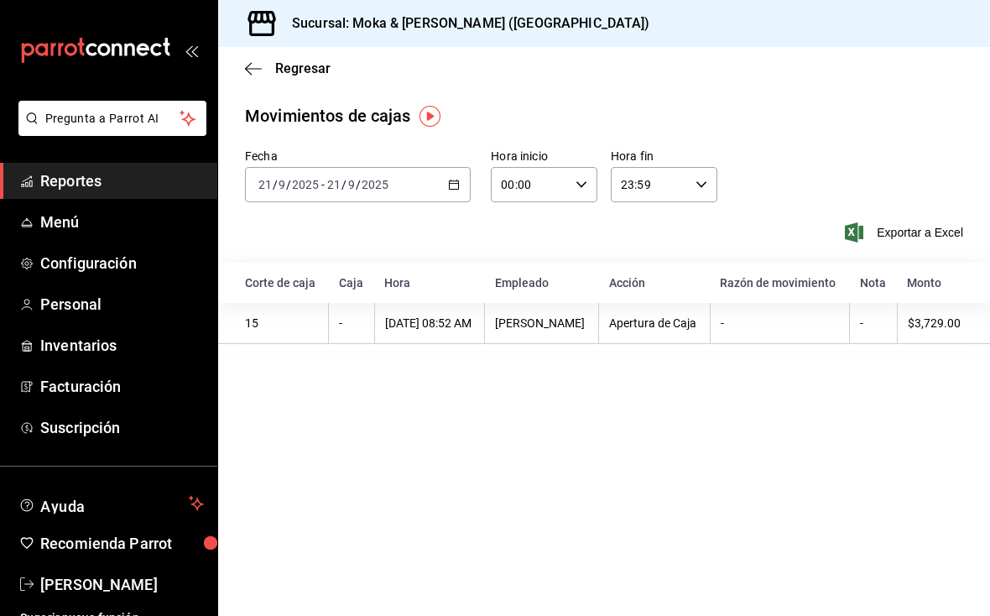
click at [255, 85] on div "Regresar" at bounding box center [604, 68] width 772 height 43
click at [268, 72] on span "Regresar" at bounding box center [288, 68] width 86 height 16
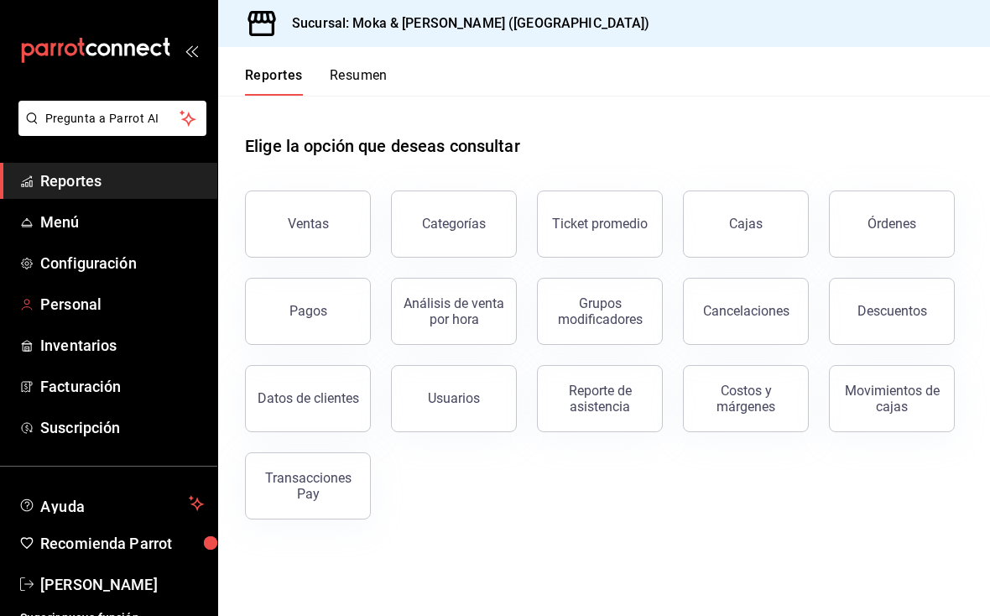
click at [92, 311] on span "Personal" at bounding box center [122, 304] width 164 height 23
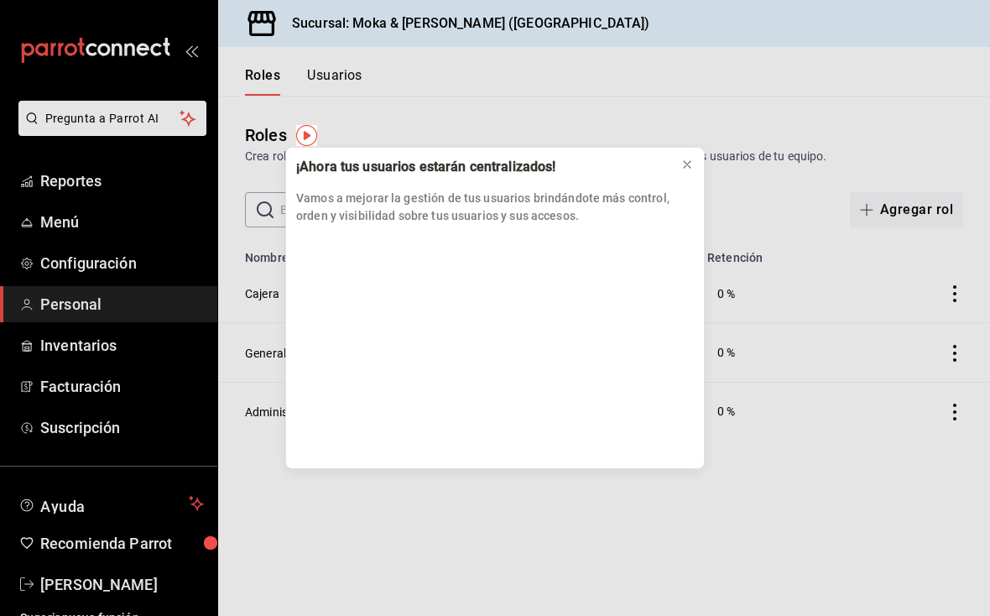
click at [689, 162] on icon at bounding box center [686, 164] width 7 height 7
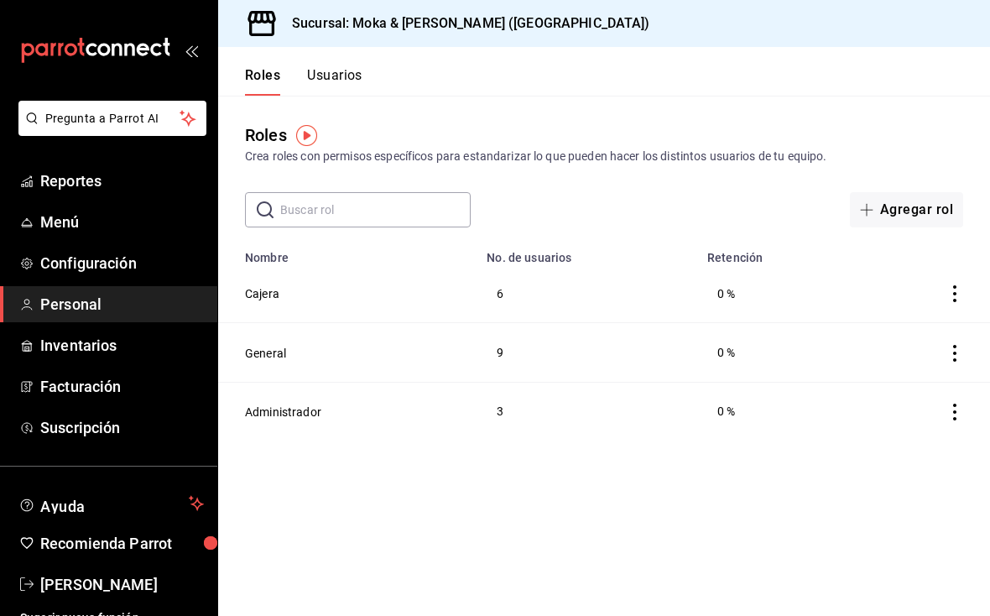
click at [282, 355] on button "General" at bounding box center [265, 353] width 41 height 17
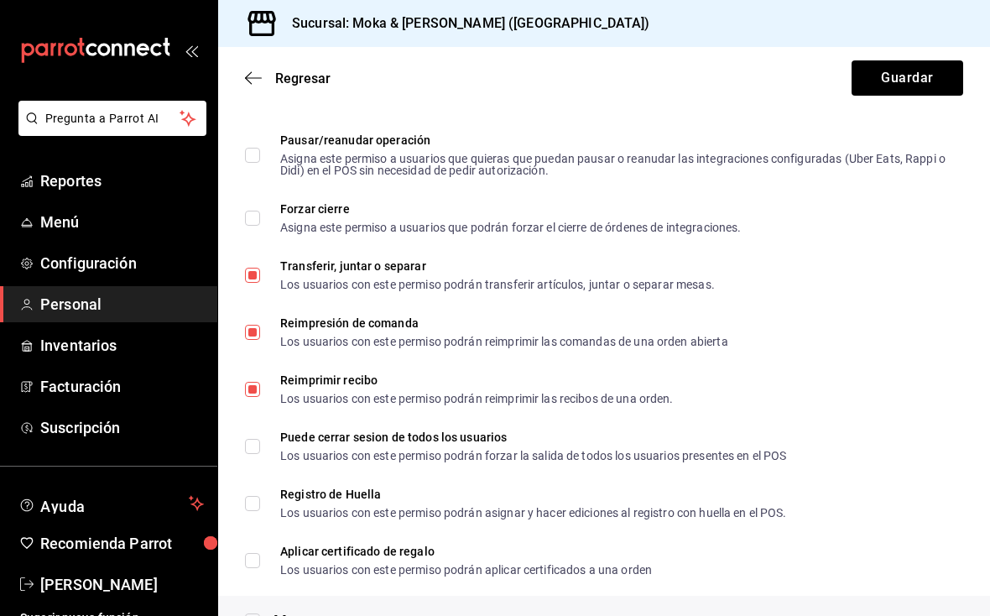
scroll to position [1962, 0]
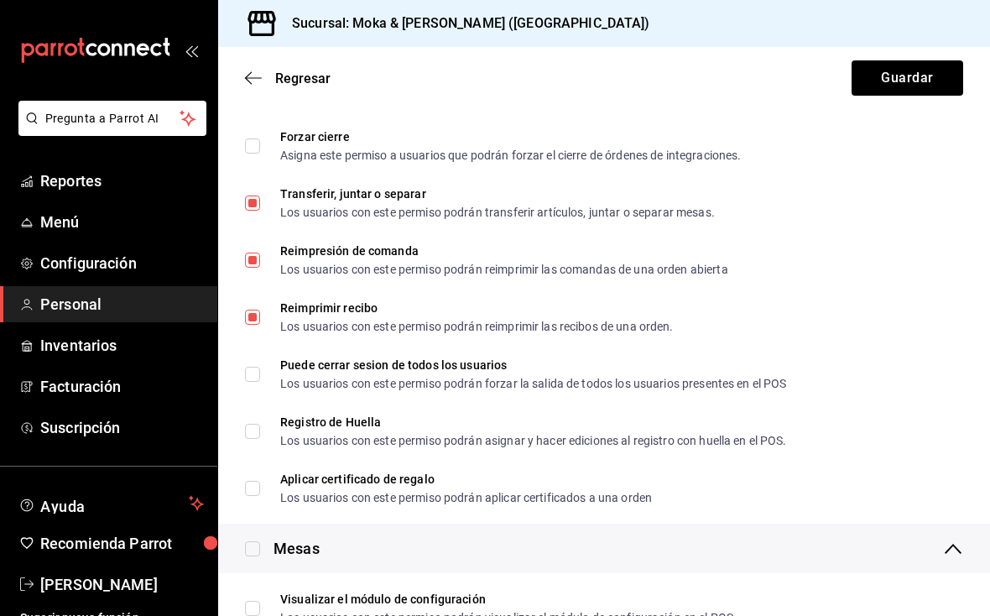
click at [259, 481] on icon at bounding box center [252, 488] width 15 height 15
click at [259, 481] on input "Aplicar certificado de regalo Los usuarios con este permiso podrán aplicar cert…" at bounding box center [252, 488] width 15 height 15
click at [249, 490] on input "Aplicar certificado de regalo Los usuarios con este permiso podrán aplicar cert…" at bounding box center [252, 488] width 15 height 15
checkbox input "true"
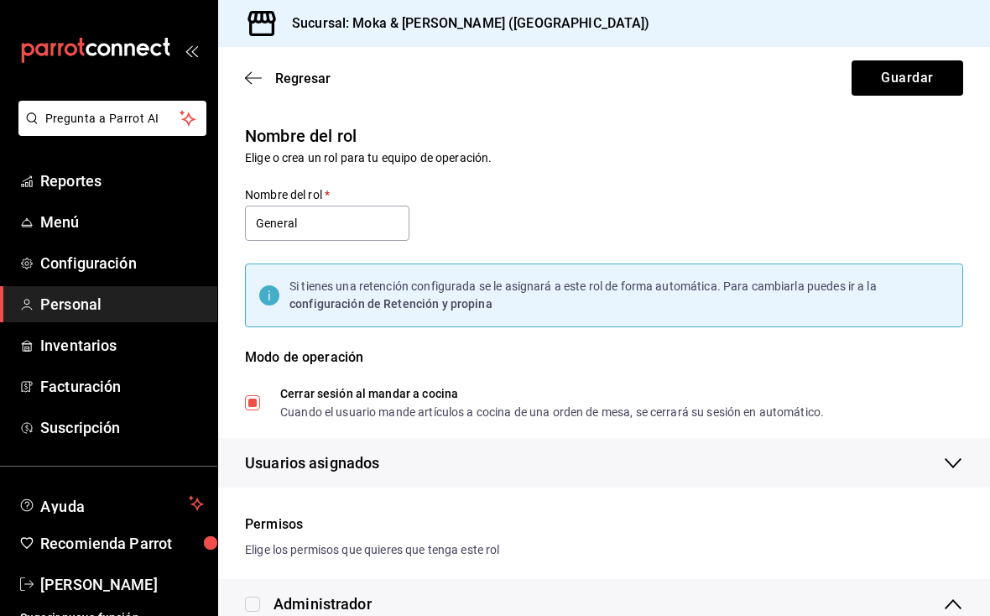
scroll to position [0, 0]
click at [929, 95] on button "Guardar" at bounding box center [907, 77] width 112 height 35
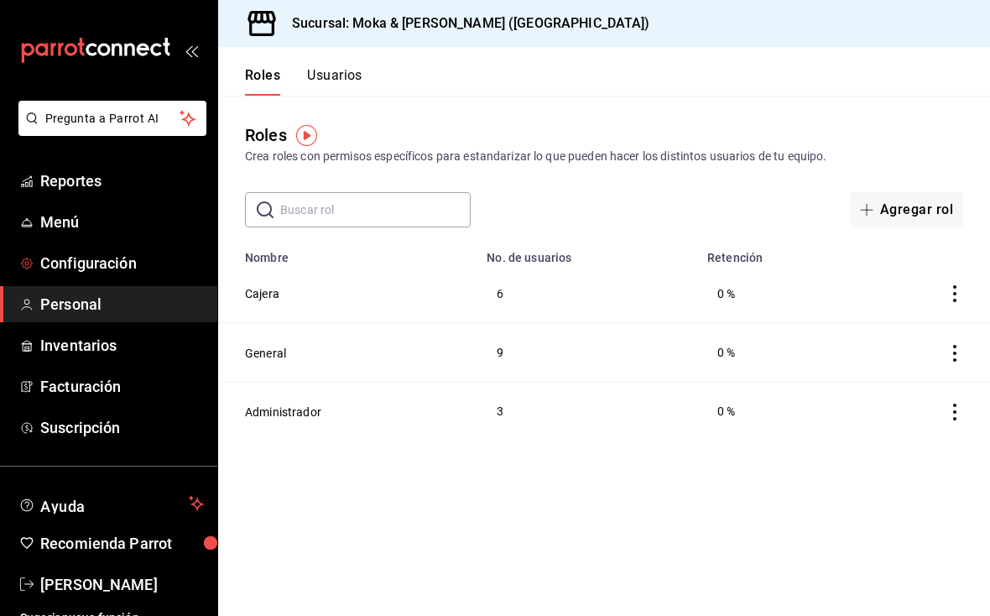
click at [126, 271] on span "Configuración" at bounding box center [122, 263] width 164 height 23
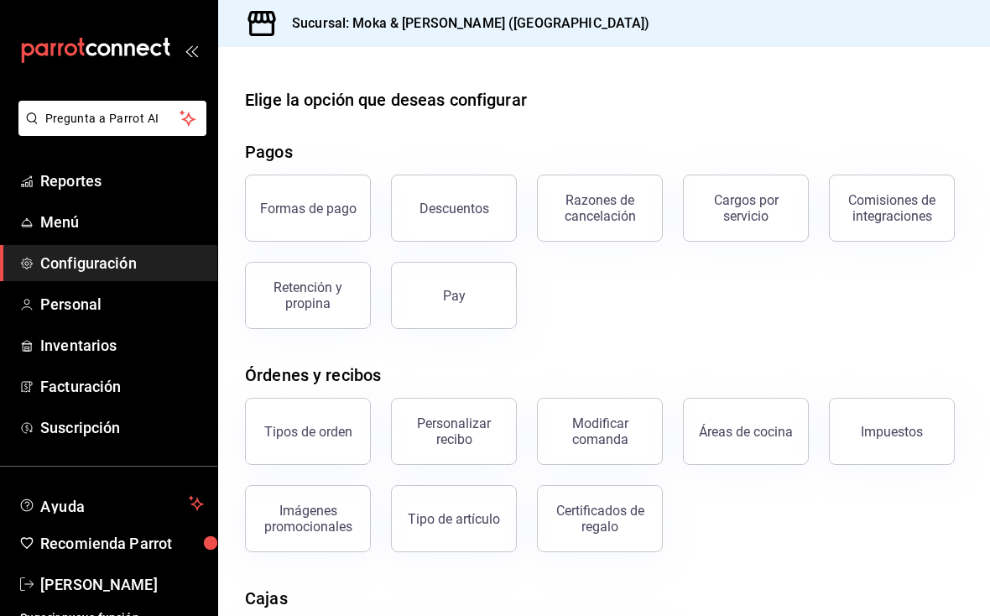
click at [485, 304] on button "Pay" at bounding box center [454, 295] width 126 height 67
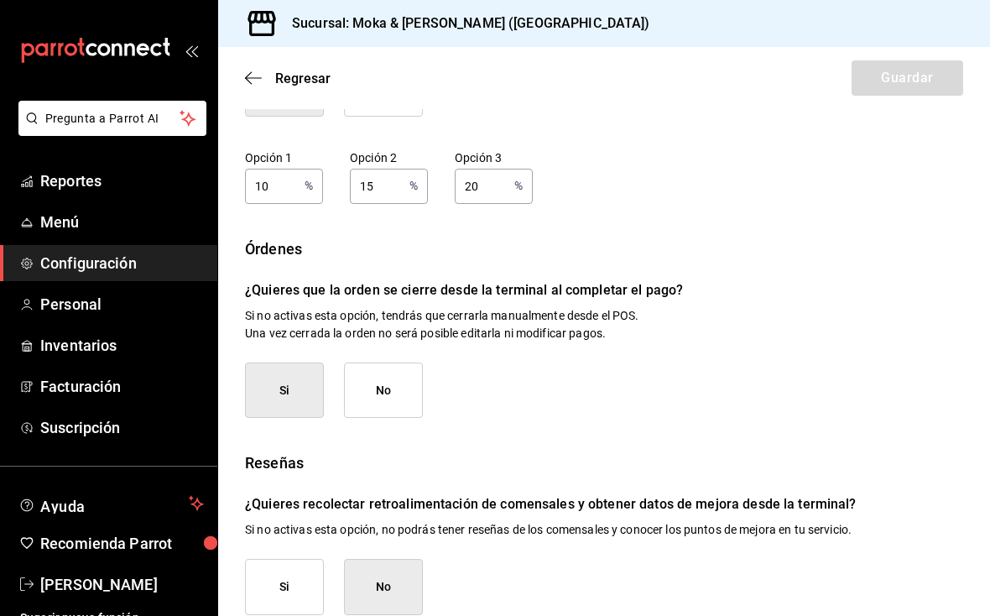
scroll to position [24, 0]
click at [249, 70] on icon "button" at bounding box center [253, 77] width 17 height 15
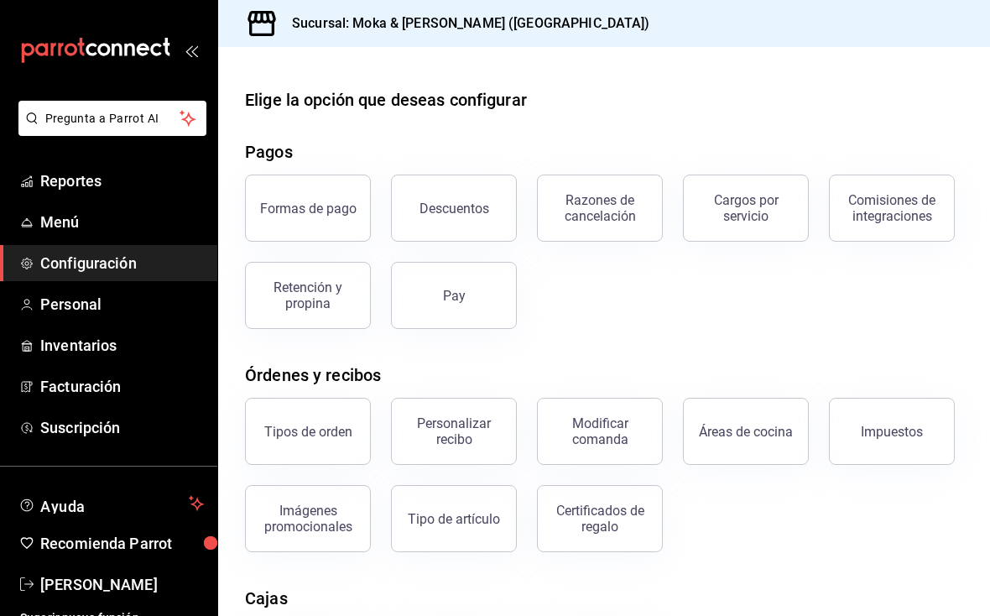
click at [335, 200] on div "Formas de pago" at bounding box center [308, 208] width 96 height 16
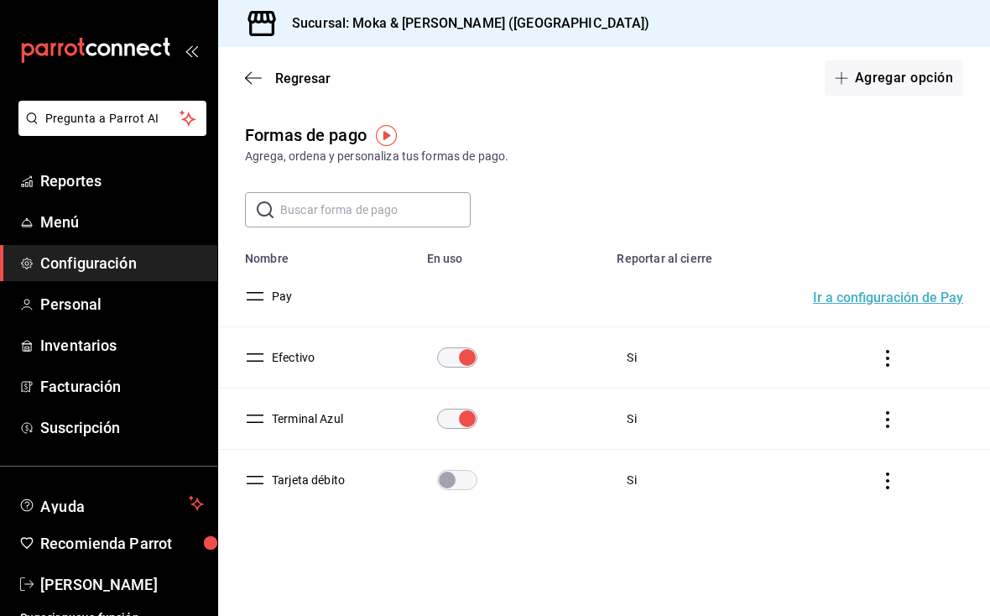
click at [896, 355] on icon "actions" at bounding box center [887, 358] width 17 height 17
click at [622, 287] on div at bounding box center [495, 308] width 990 height 616
click at [285, 378] on td "Efectivo" at bounding box center [317, 357] width 199 height 61
click at [292, 359] on button "Efectivo" at bounding box center [289, 357] width 49 height 17
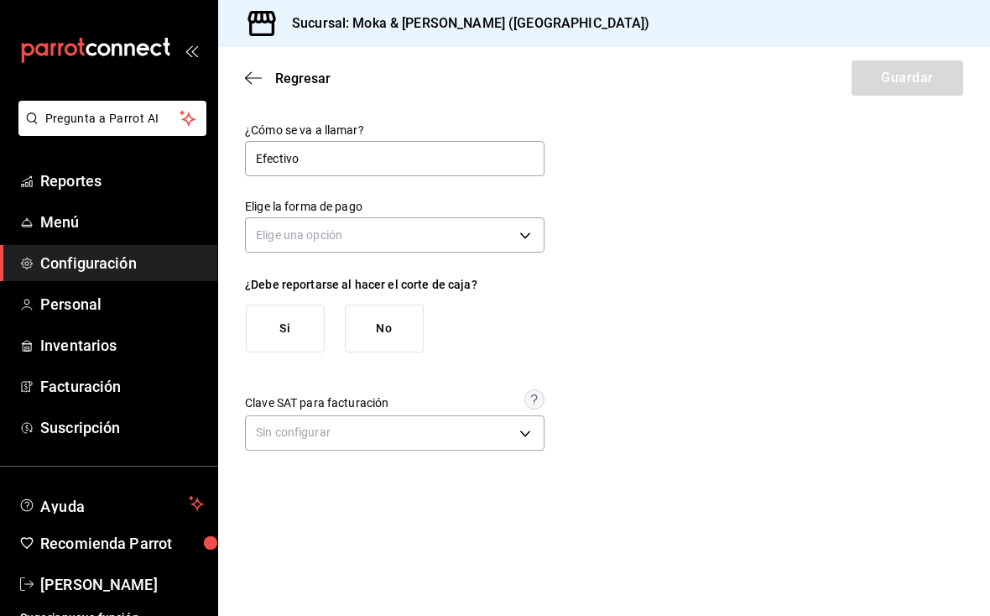
type input "[object Object]"
type input "CASH"
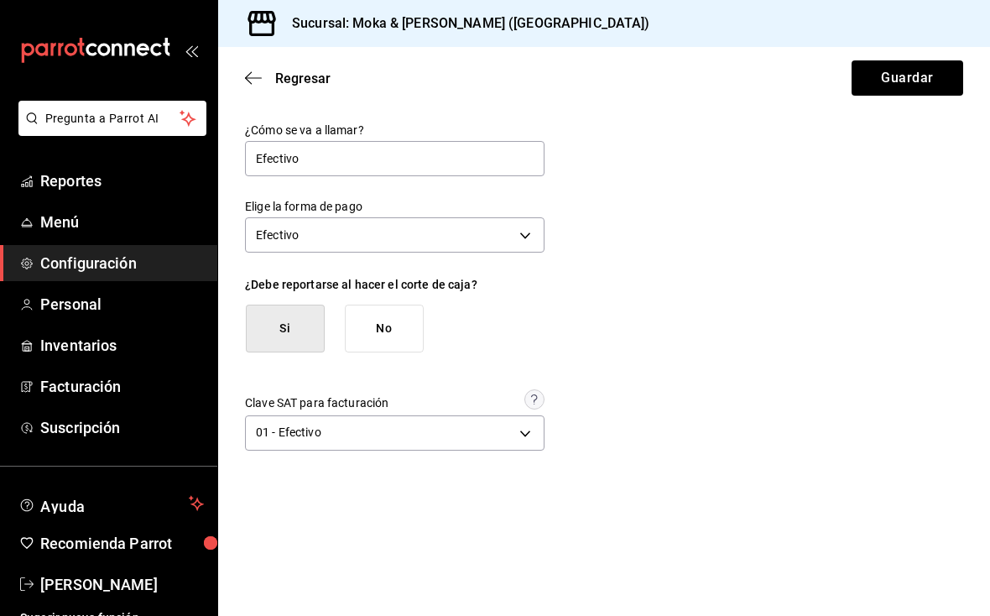
click at [255, 75] on icon "button" at bounding box center [253, 77] width 17 height 15
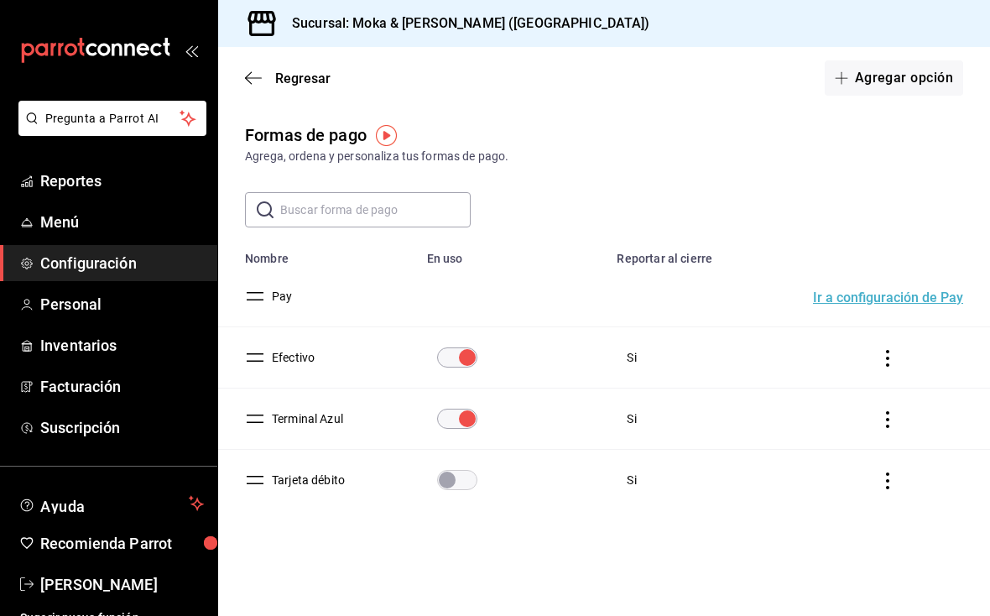
click at [257, 78] on icon "button" at bounding box center [253, 77] width 17 height 1
